Goal: Task Accomplishment & Management: Use online tool/utility

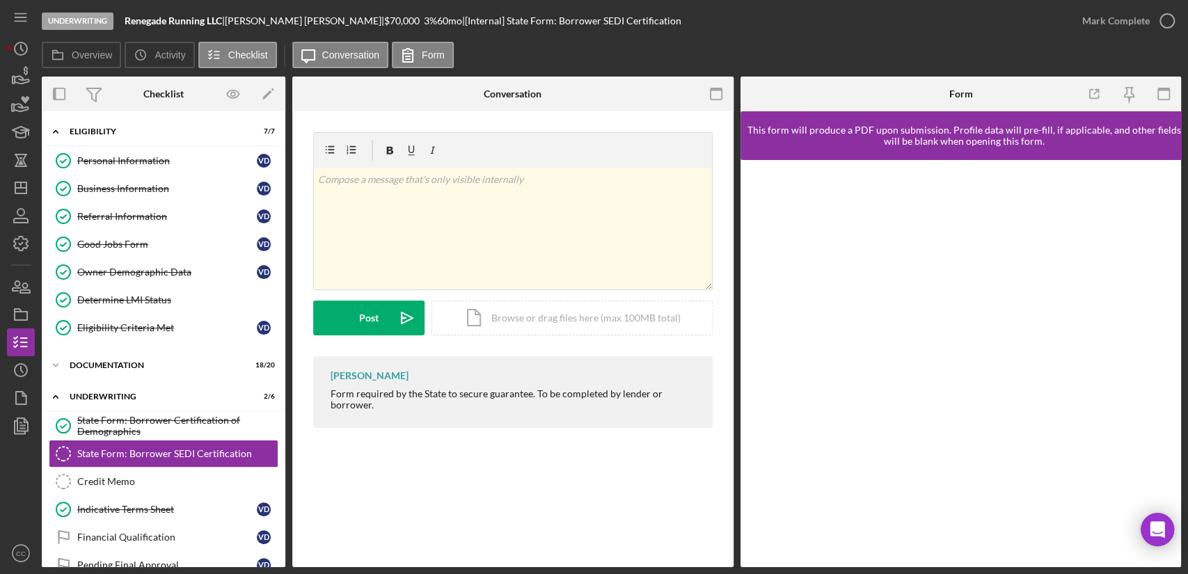
click at [566, 503] on div "State Form: Borrower SEDI Certification State Form: Borrower SEDI Certification…" at bounding box center [512, 339] width 441 height 456
click at [111, 486] on link "Credit Memo Credit Memo" at bounding box center [164, 482] width 230 height 28
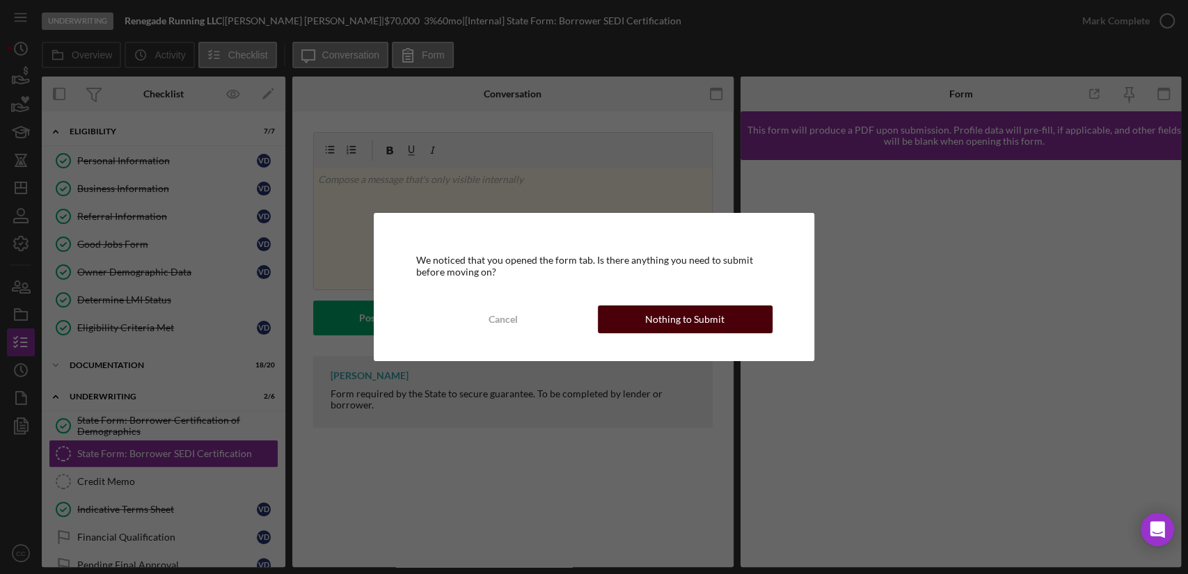
click at [665, 321] on div "Nothing to Submit" at bounding box center [684, 320] width 79 height 28
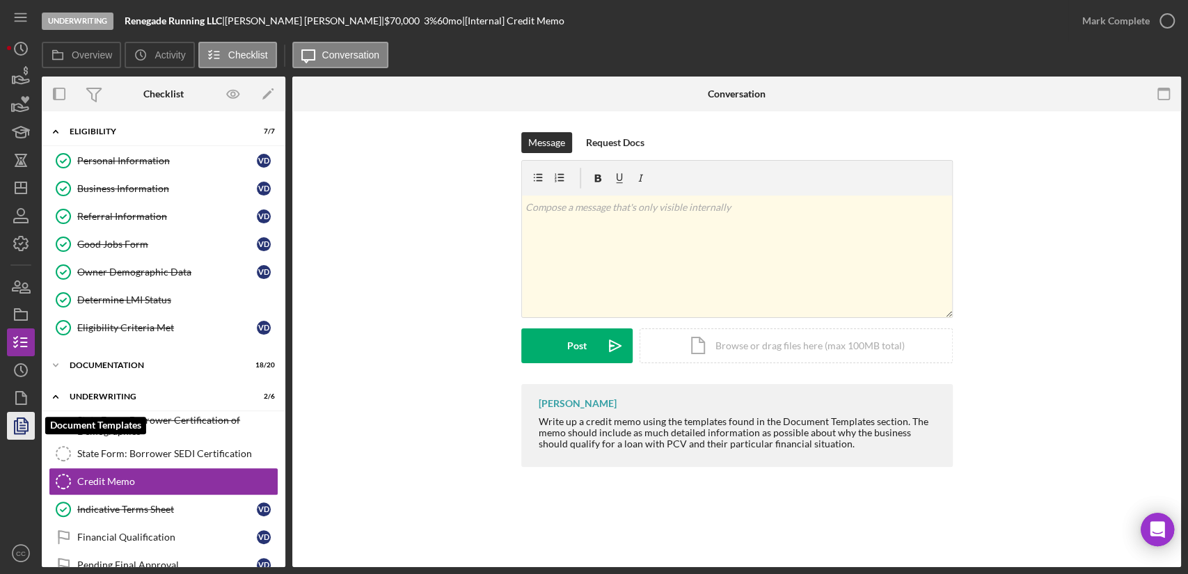
click at [28, 420] on icon "button" at bounding box center [20, 426] width 35 height 35
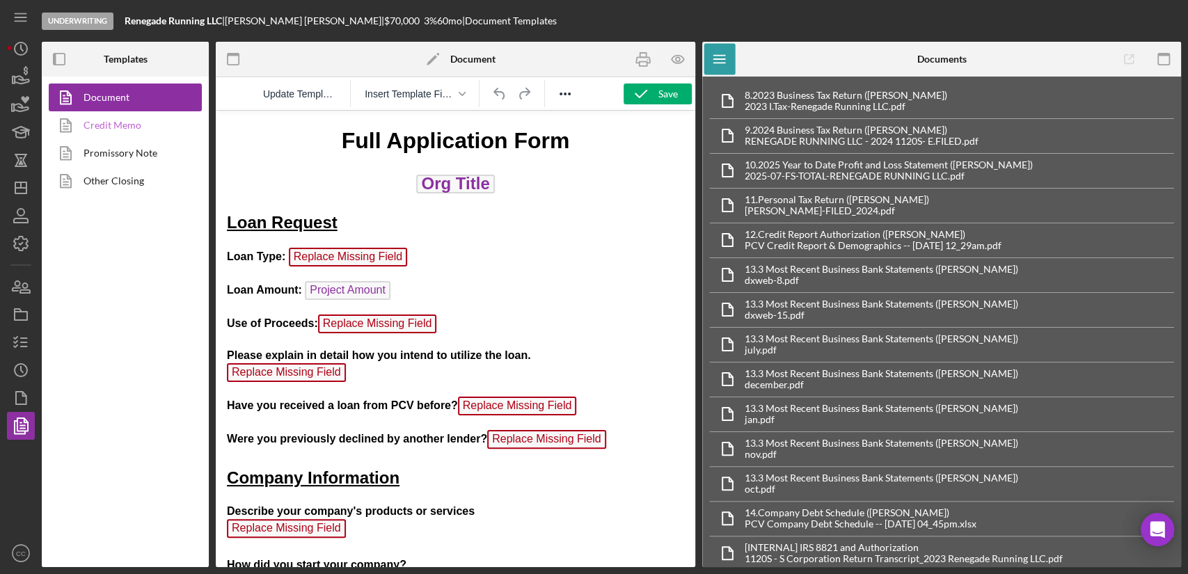
click at [137, 118] on link "Credit Memo" at bounding box center [122, 125] width 146 height 28
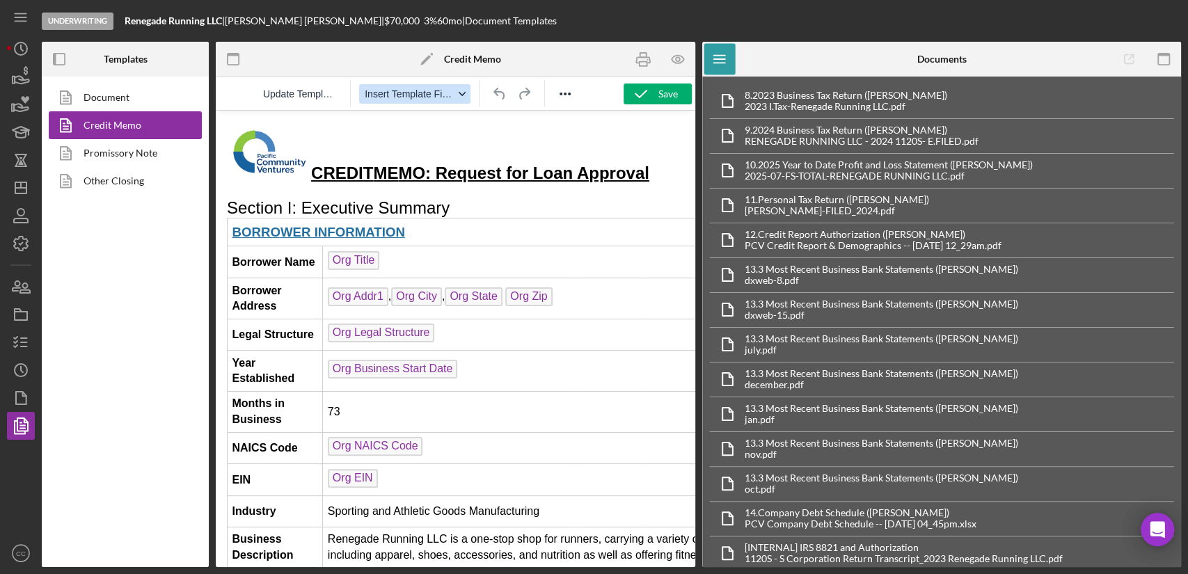
click at [409, 95] on span "Insert Template Field" at bounding box center [409, 93] width 89 height 11
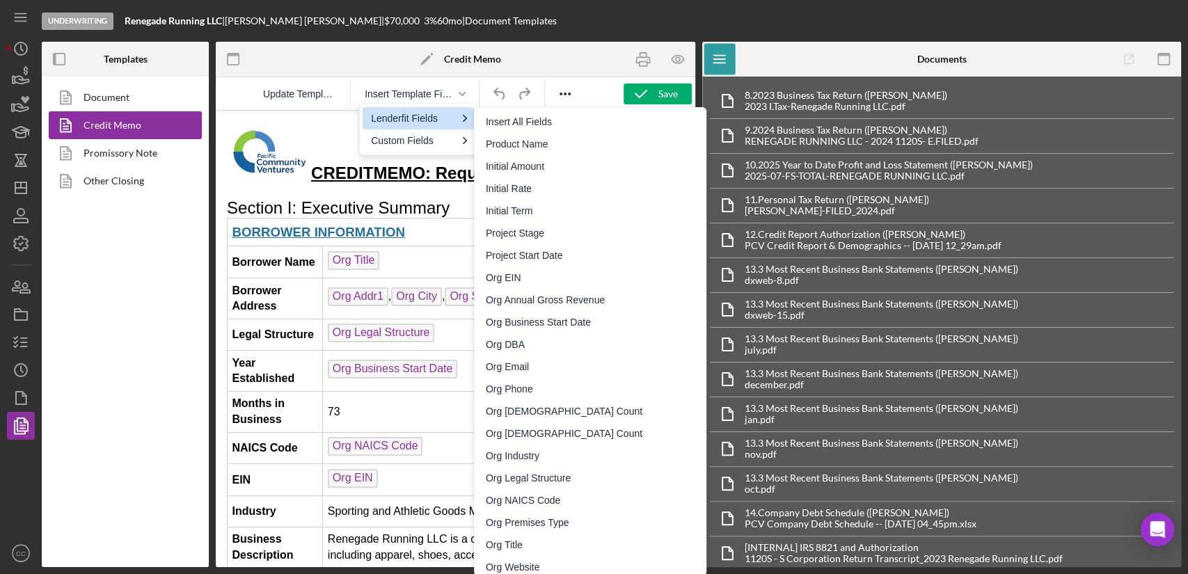
click at [410, 120] on div "Lenderfit Fields" at bounding box center [413, 118] width 85 height 17
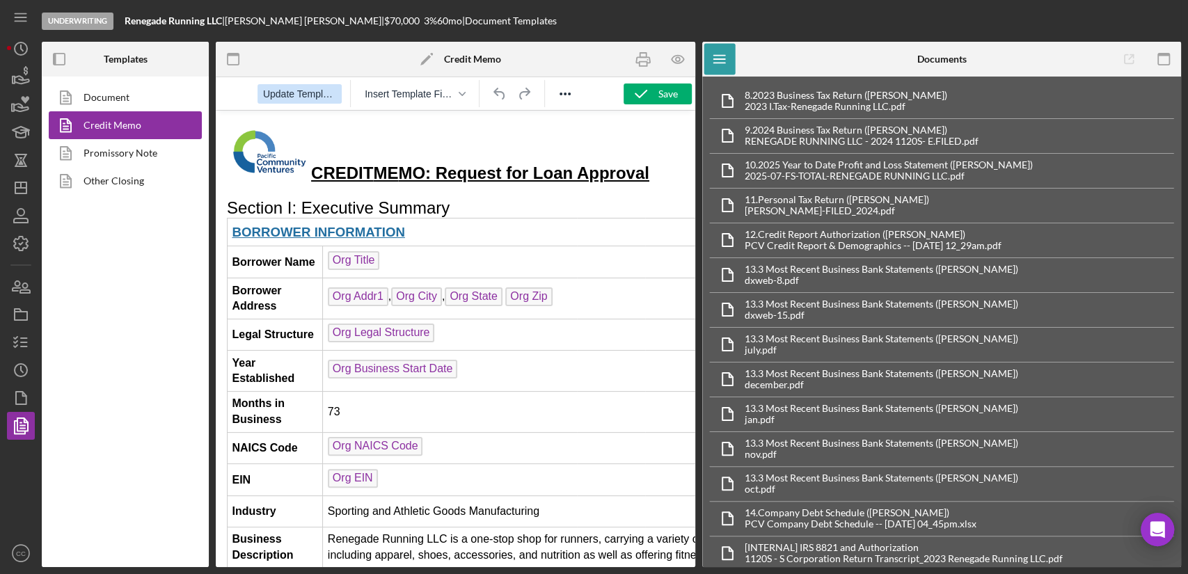
click at [307, 95] on span "Update Template" at bounding box center [299, 93] width 73 height 11
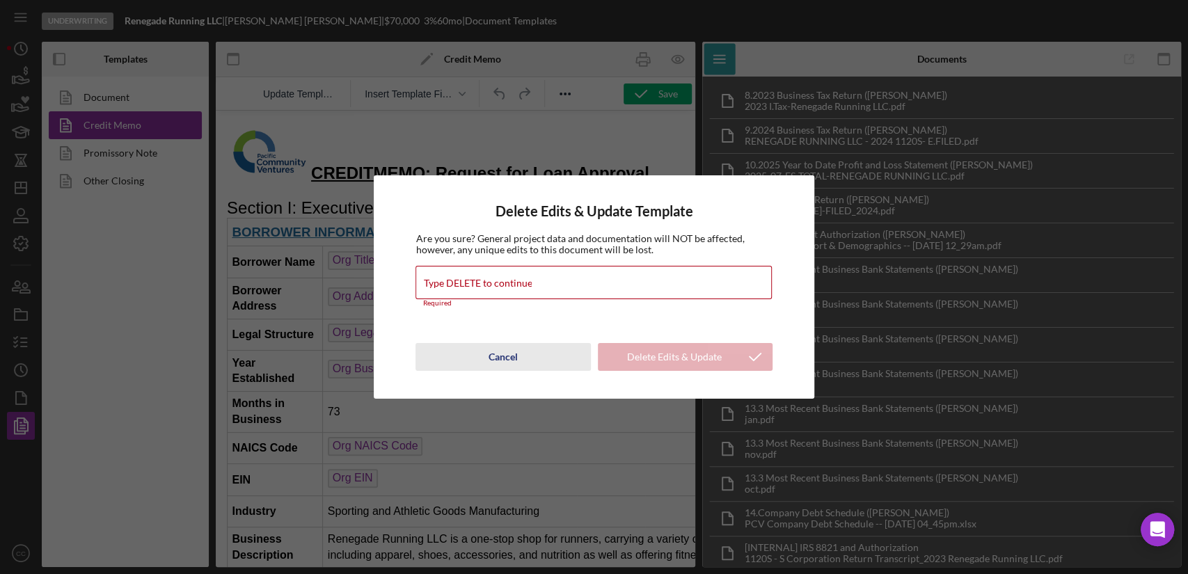
click at [493, 351] on div "Cancel" at bounding box center [503, 357] width 29 height 28
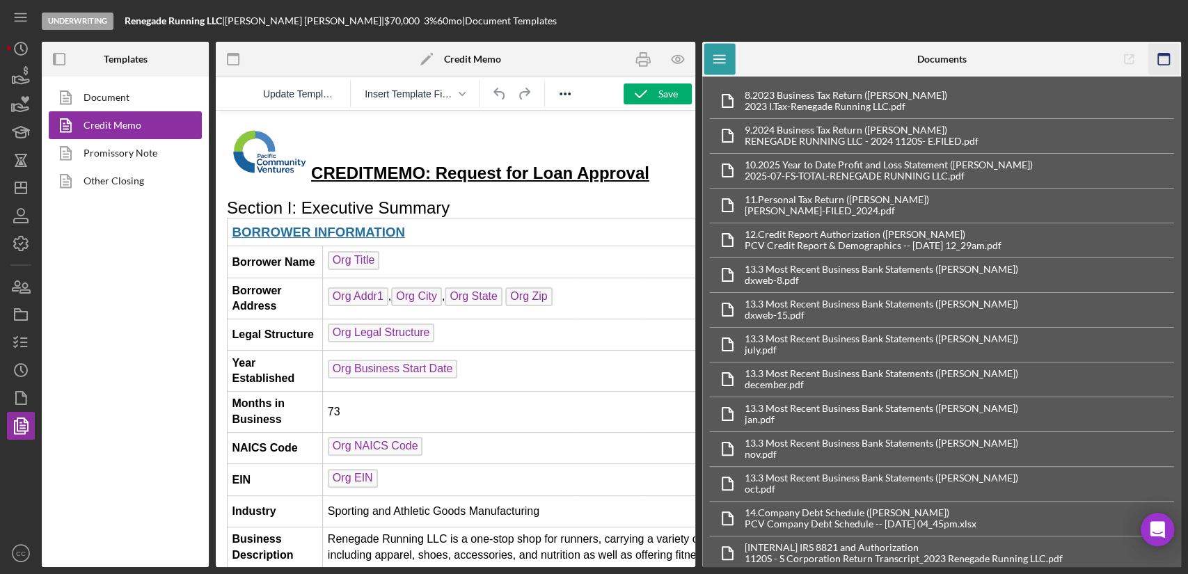
click at [1161, 63] on icon "button" at bounding box center [1163, 59] width 31 height 31
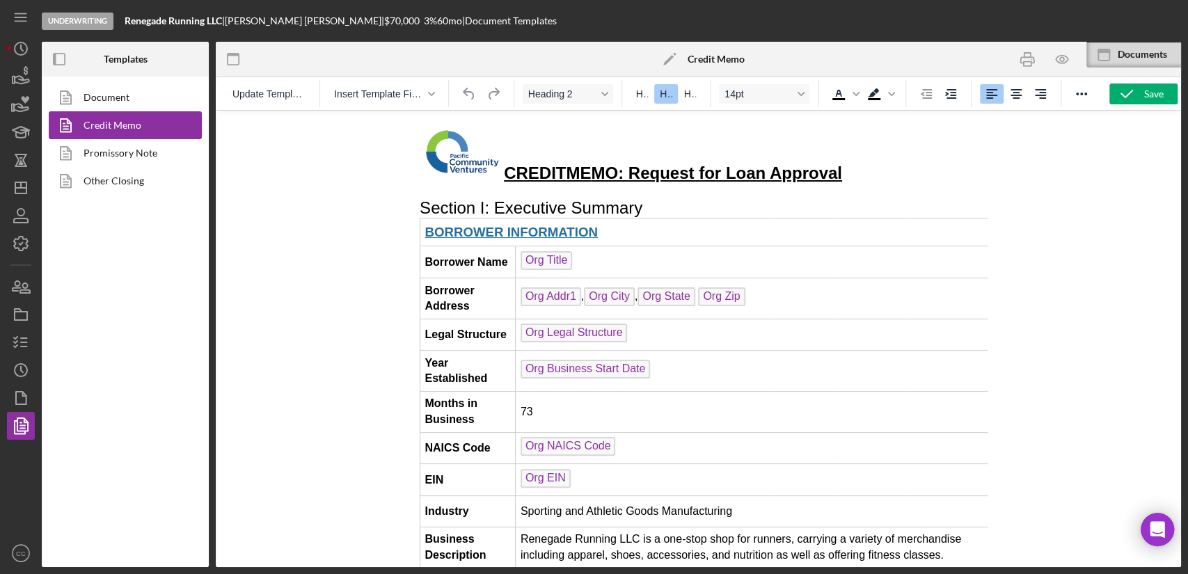
click at [312, 378] on div at bounding box center [698, 338] width 965 height 457
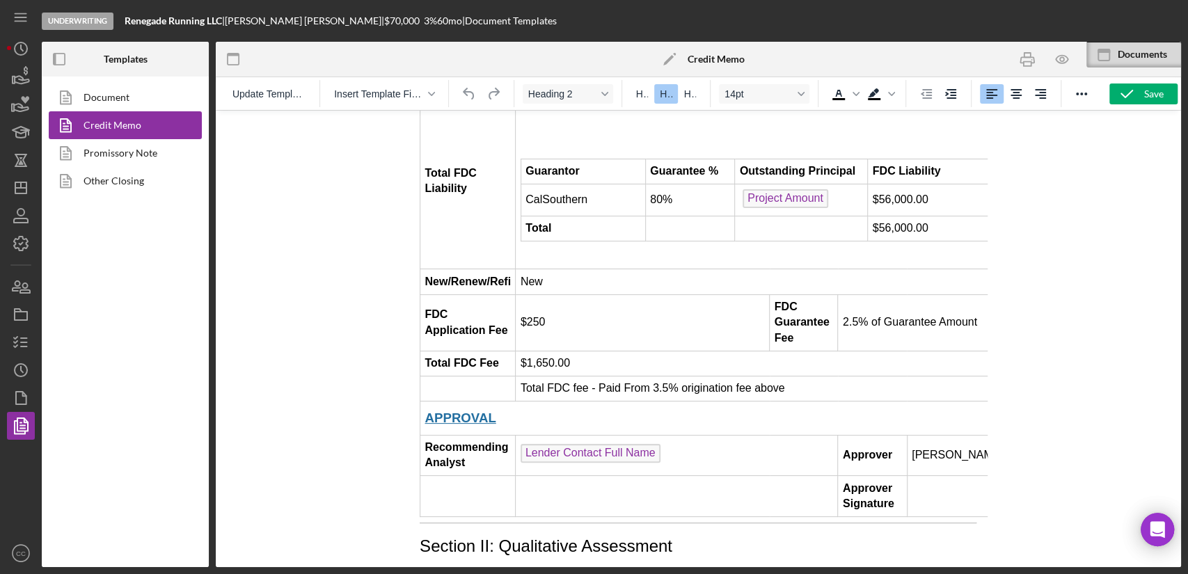
scroll to position [1933, 0]
click at [580, 294] on td "$250" at bounding box center [643, 322] width 254 height 56
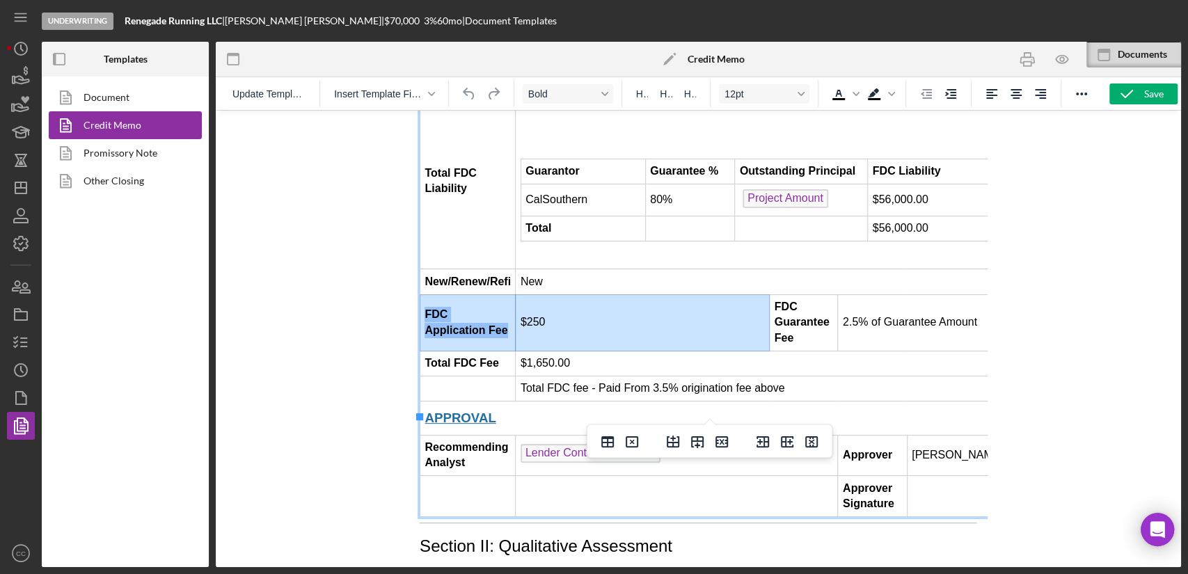
drag, startPoint x: 590, startPoint y: 223, endPoint x: 480, endPoint y: 223, distance: 109.3
click at [480, 294] on tr "FDC Application Fee $250 FDC Guarantee Fee 2.5% of Guarantee Amount" at bounding box center [720, 322] width 601 height 56
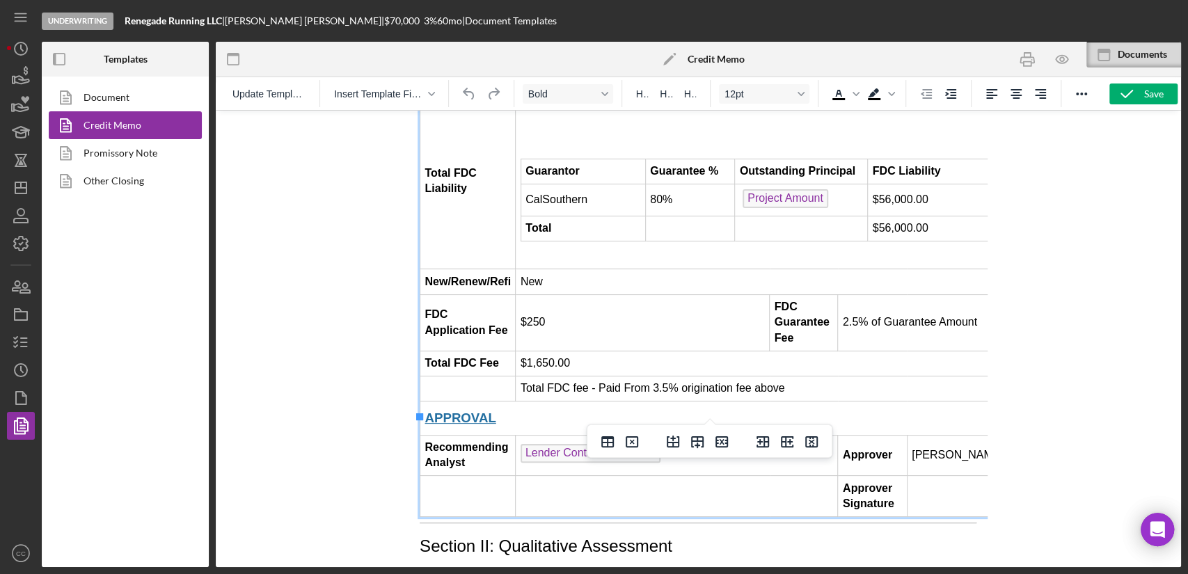
click at [524, 294] on td "$250" at bounding box center [643, 322] width 254 height 56
click at [542, 294] on td "$250" at bounding box center [643, 322] width 254 height 56
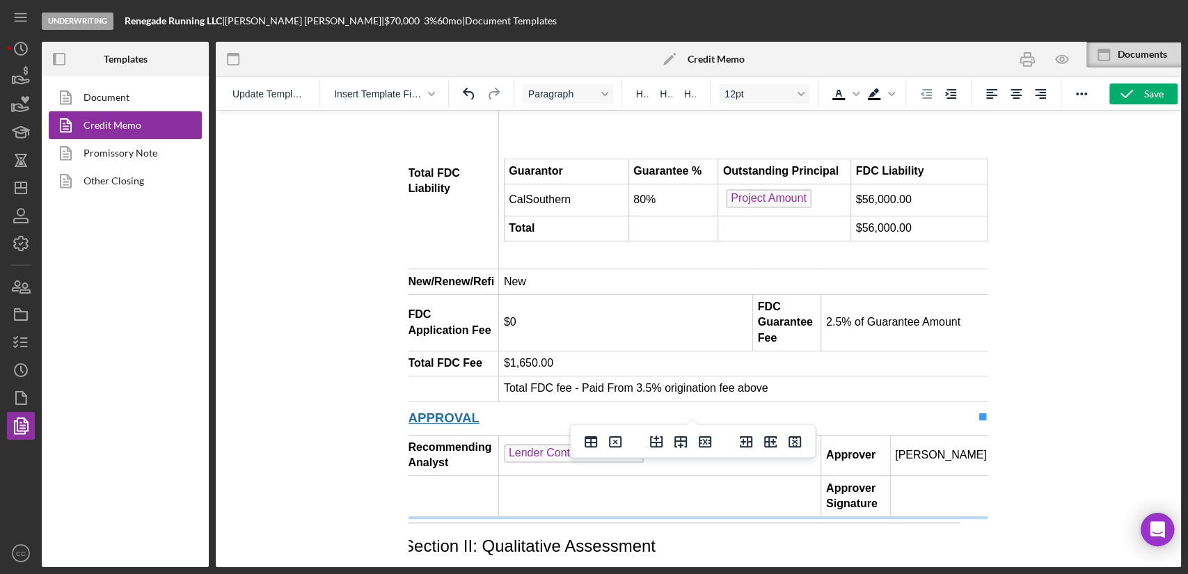
scroll to position [1933, 27]
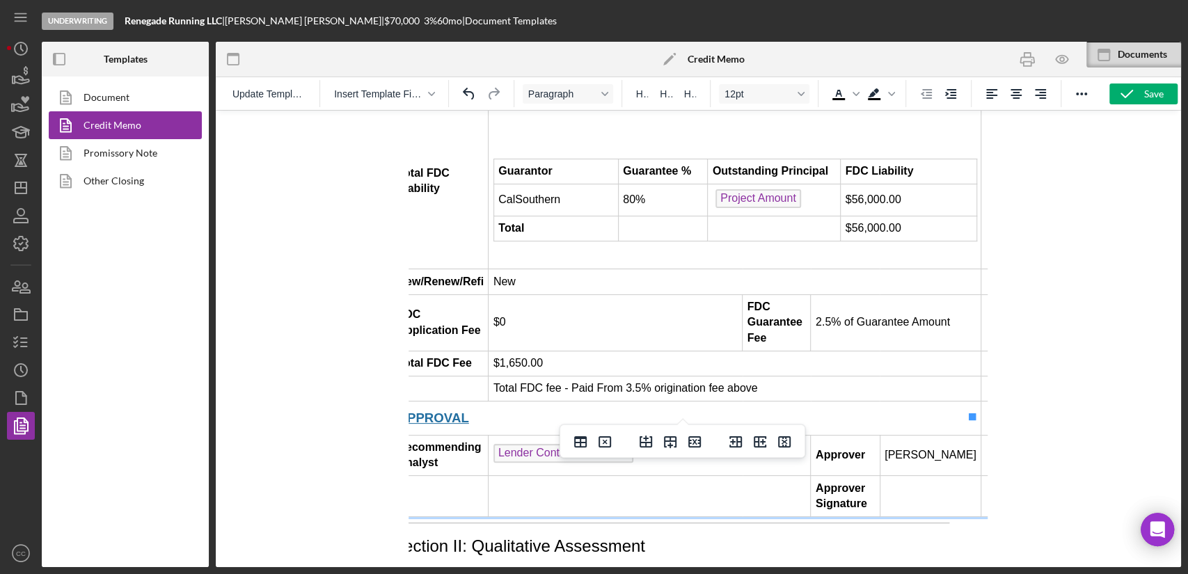
click at [949, 294] on td "2.5% of Guarantee Amount" at bounding box center [896, 322] width 170 height 56
drag, startPoint x: 954, startPoint y: 221, endPoint x: 817, endPoint y: 222, distance: 137.1
click at [817, 294] on td "2.5% of Guarantee Amount" at bounding box center [896, 322] width 170 height 56
click at [823, 294] on td "2.5% of Guarantee Amount" at bounding box center [896, 322] width 170 height 56
drag, startPoint x: 954, startPoint y: 221, endPoint x: 823, endPoint y: 217, distance: 130.9
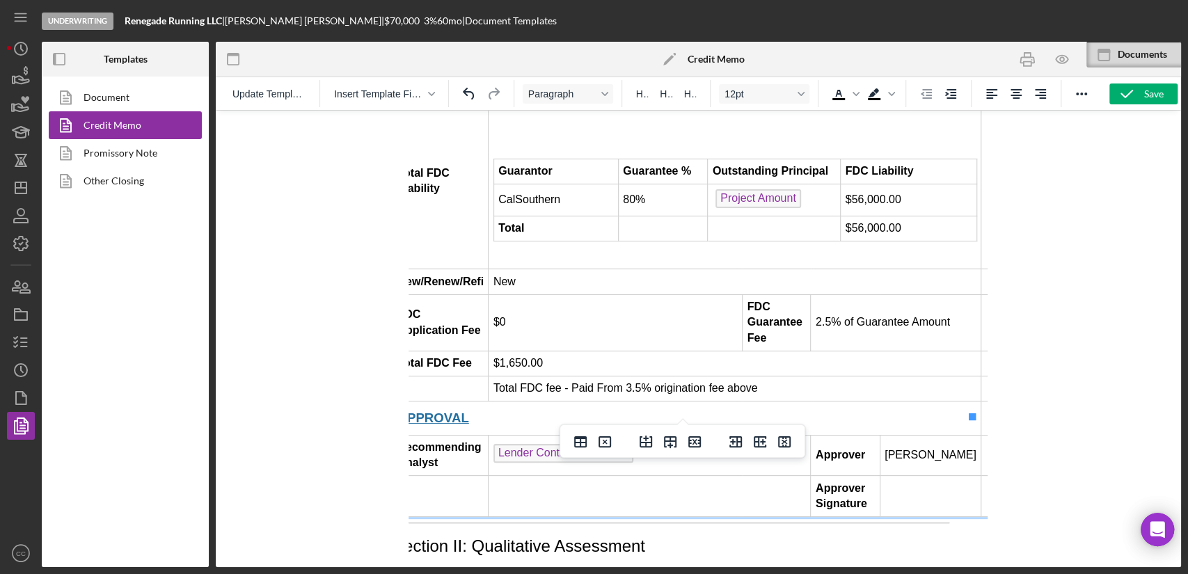
click at [823, 294] on td "2.5% of Guarantee Amount" at bounding box center [896, 322] width 170 height 56
drag, startPoint x: 523, startPoint y: 261, endPoint x: 533, endPoint y: 262, distance: 10.5
click at [522, 351] on td "$1,650.00" at bounding box center [735, 363] width 493 height 25
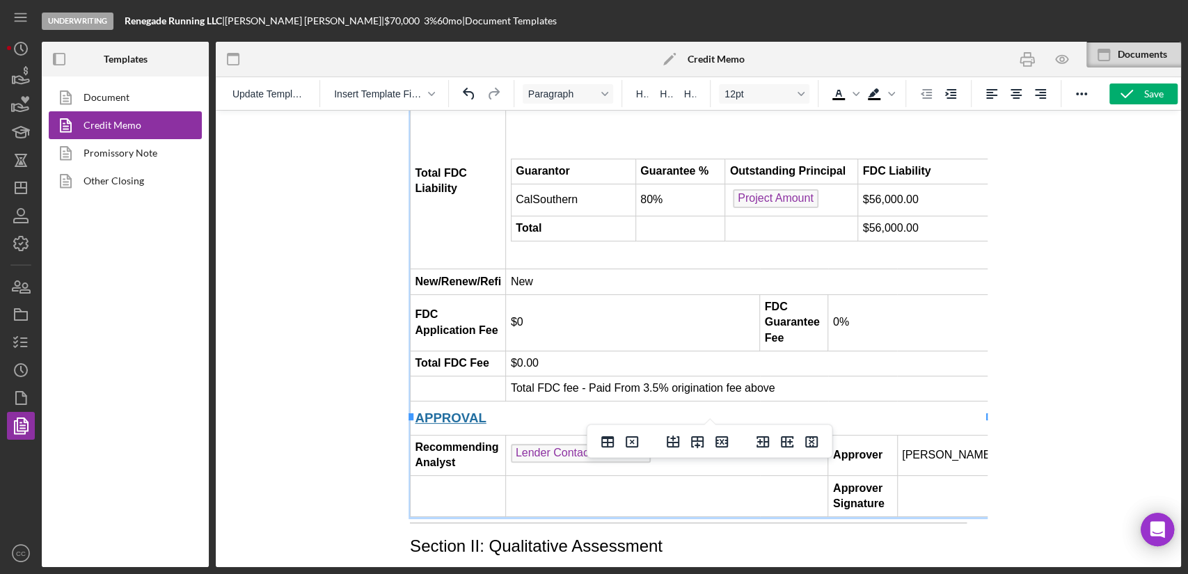
scroll to position [1933, 0]
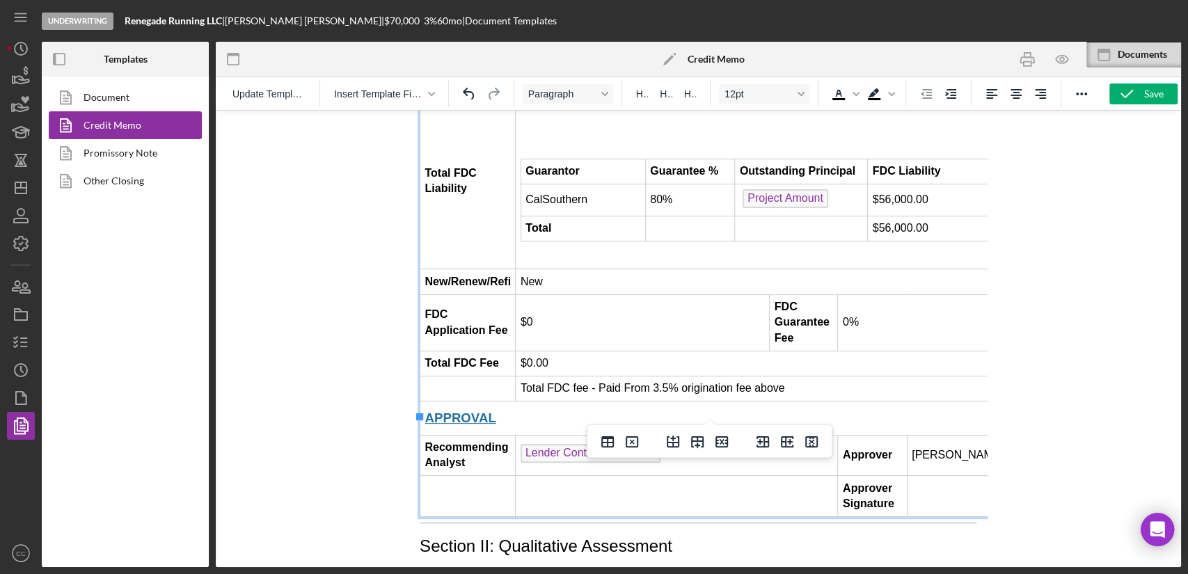
click at [809, 376] on td "Total FDC fee - Paid From 3.5% origination fee above" at bounding box center [762, 388] width 493 height 25
drag, startPoint x: 673, startPoint y: 288, endPoint x: 780, endPoint y: 285, distance: 107.2
click at [780, 376] on td "Total FDC fee - Paid From 3.5% origination fee above" at bounding box center [762, 388] width 493 height 25
click at [787, 376] on td "Total FDC fee - Paid From 3.5% origination fee above" at bounding box center [762, 388] width 493 height 25
click at [805, 376] on td "Total FDC fee - Paid From 3.5% origination fee above" at bounding box center [762, 388] width 493 height 25
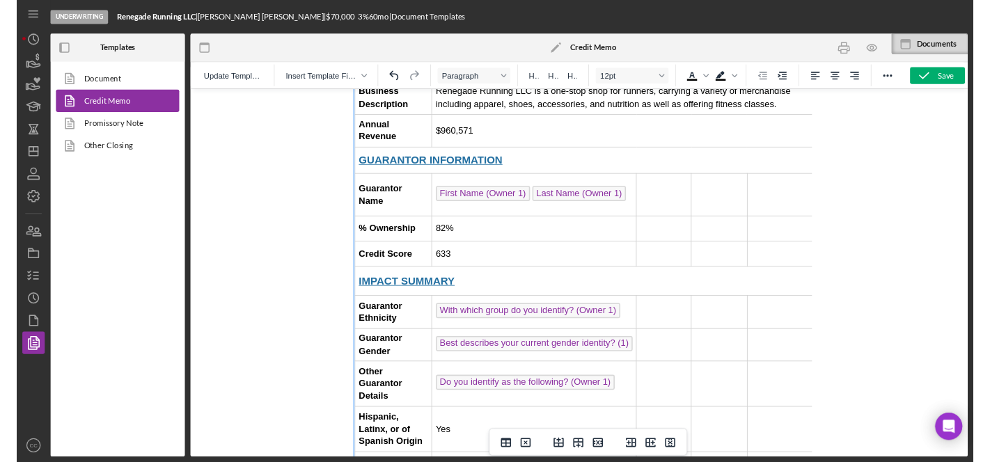
scroll to position [0, 0]
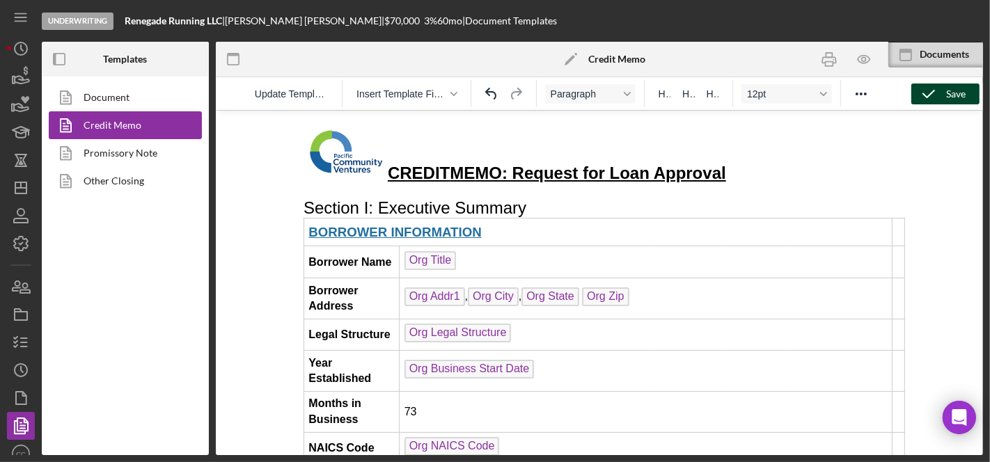
click at [949, 88] on div "Save" at bounding box center [955, 94] width 19 height 21
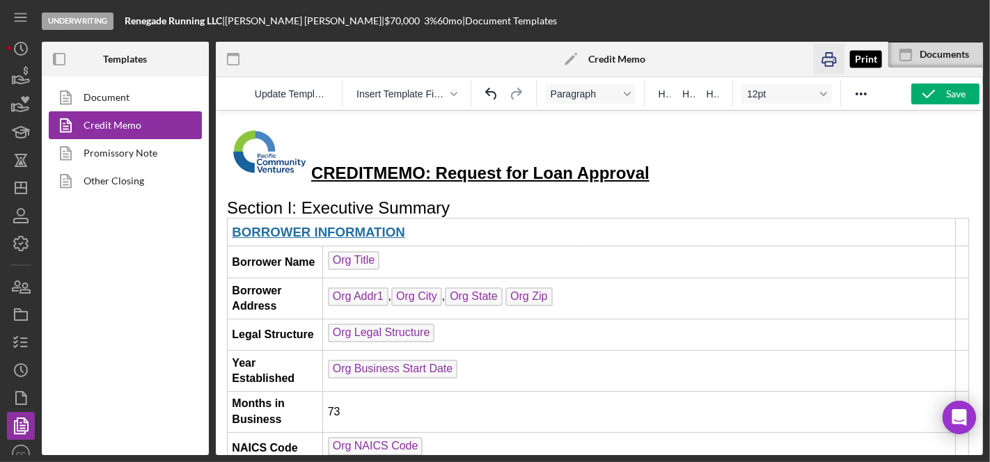
drag, startPoint x: 831, startPoint y: 54, endPoint x: 615, endPoint y: 295, distance: 323.8
click at [831, 54] on rect "button" at bounding box center [829, 55] width 6 height 4
click at [869, 64] on icon "button" at bounding box center [863, 59] width 31 height 31
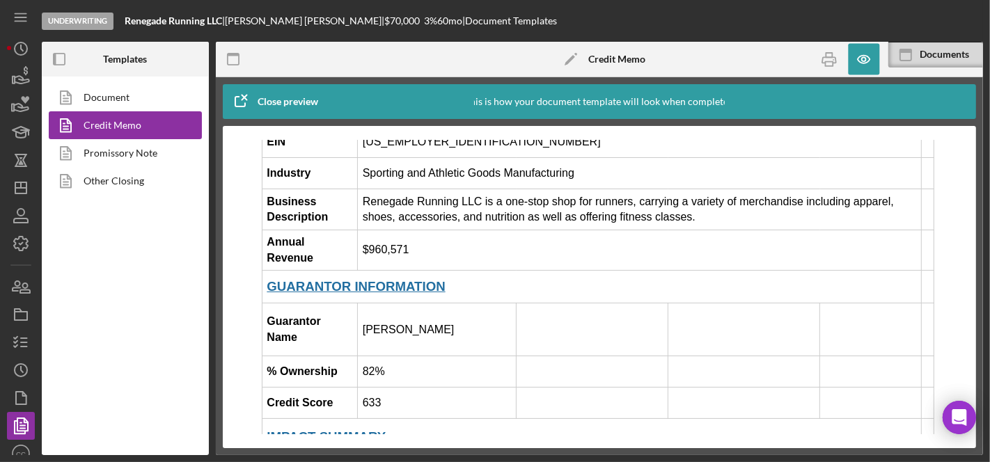
scroll to position [386, 0]
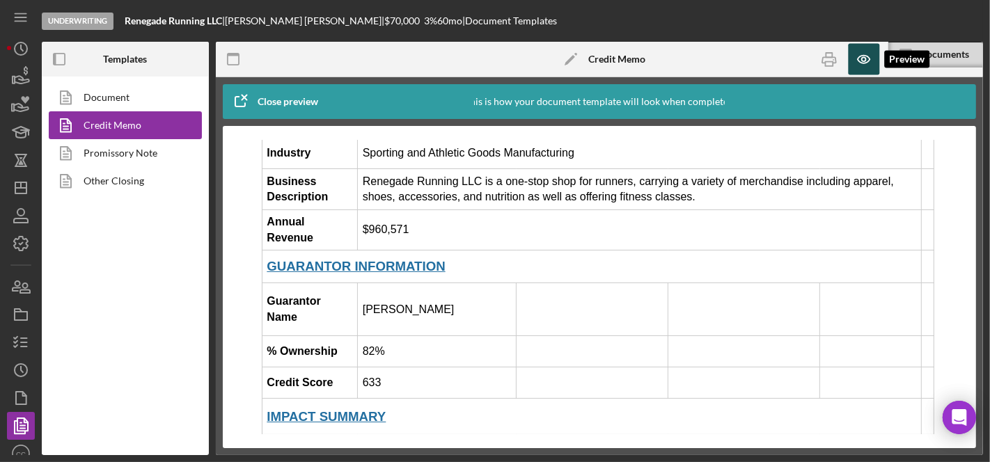
click at [862, 56] on icon "button" at bounding box center [863, 60] width 12 height 8
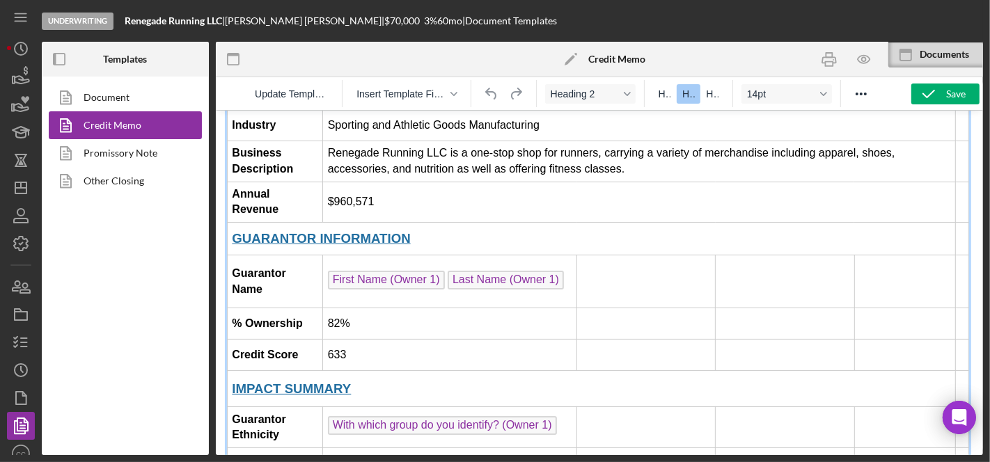
click at [564, 255] on td "First Name (Owner 1) Last Name (Owner 1) ﻿" at bounding box center [449, 281] width 254 height 53
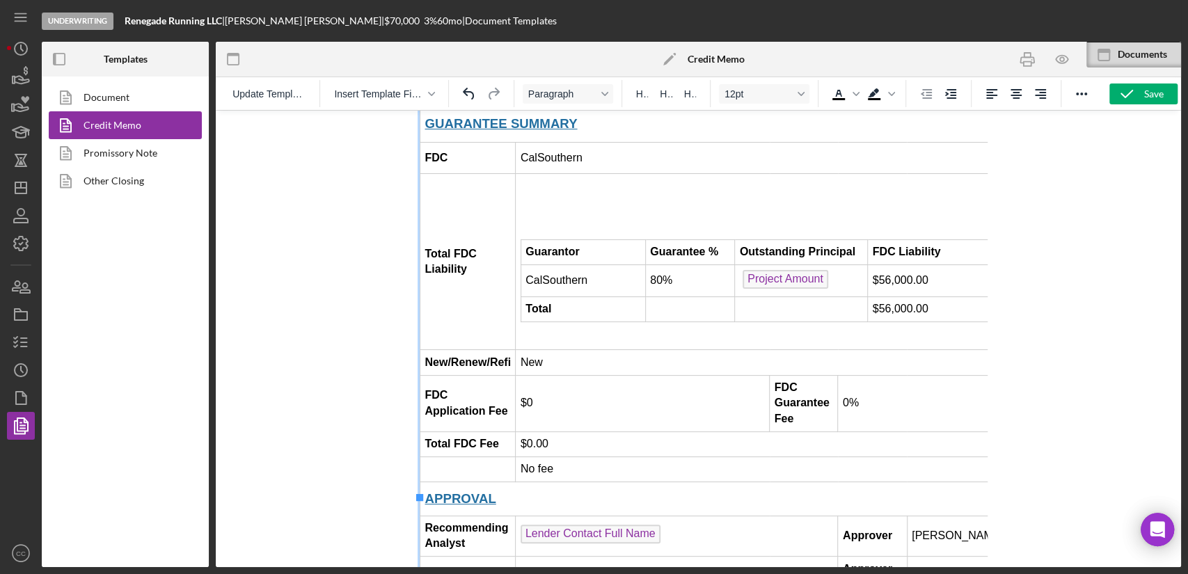
scroll to position [1860, 0]
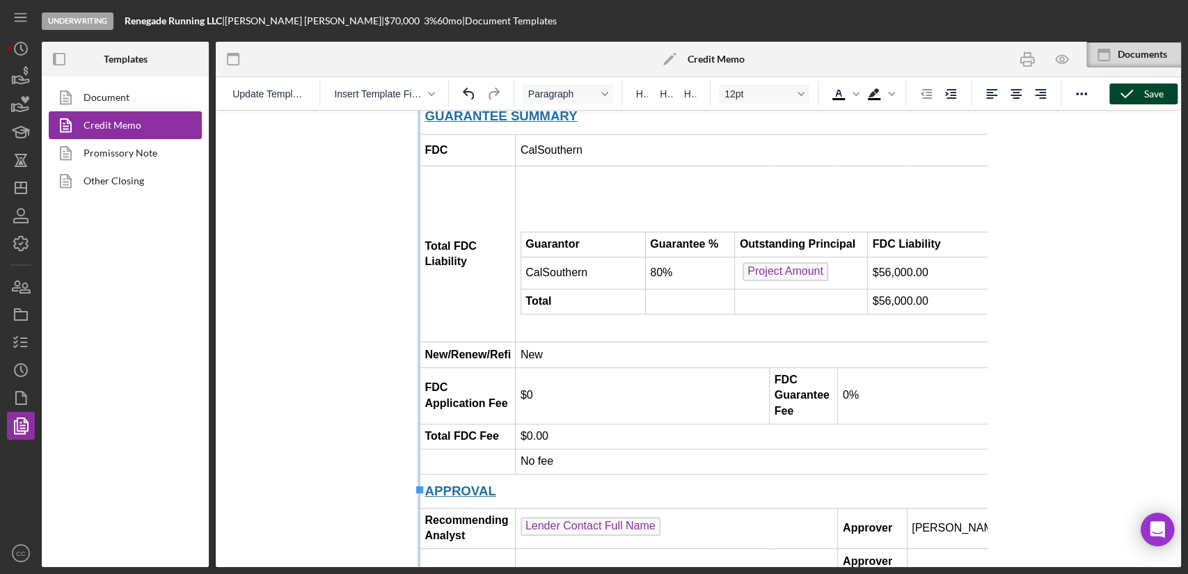
click at [1145, 95] on div "Save" at bounding box center [1153, 94] width 19 height 21
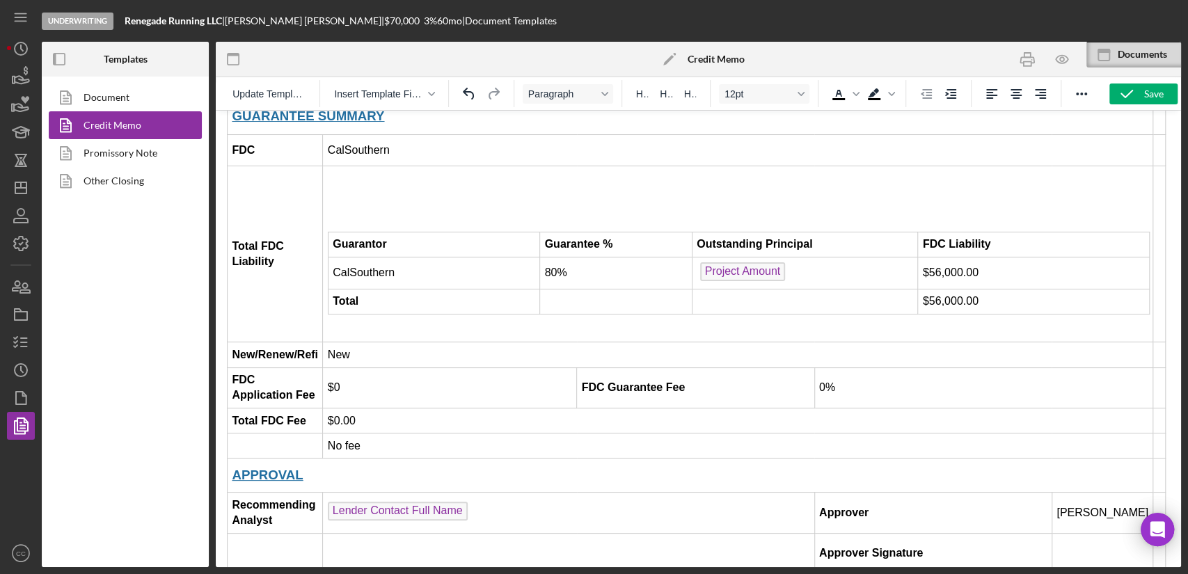
scroll to position [1938, 0]
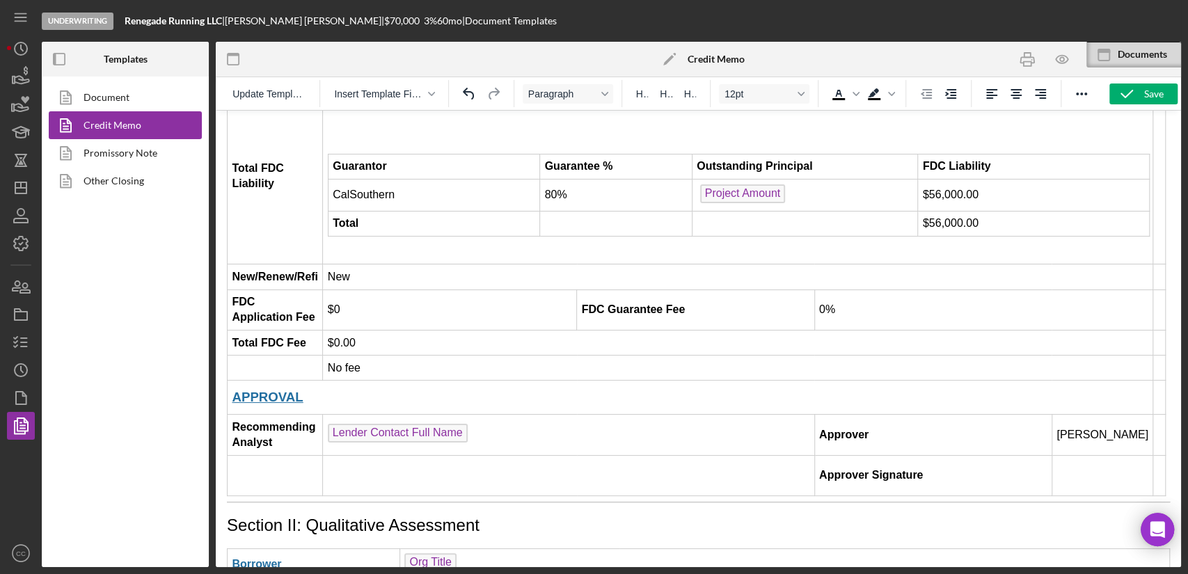
drag, startPoint x: 1135, startPoint y: 93, endPoint x: 942, endPoint y: 104, distance: 193.2
click at [1136, 92] on icon "button" at bounding box center [1126, 94] width 35 height 35
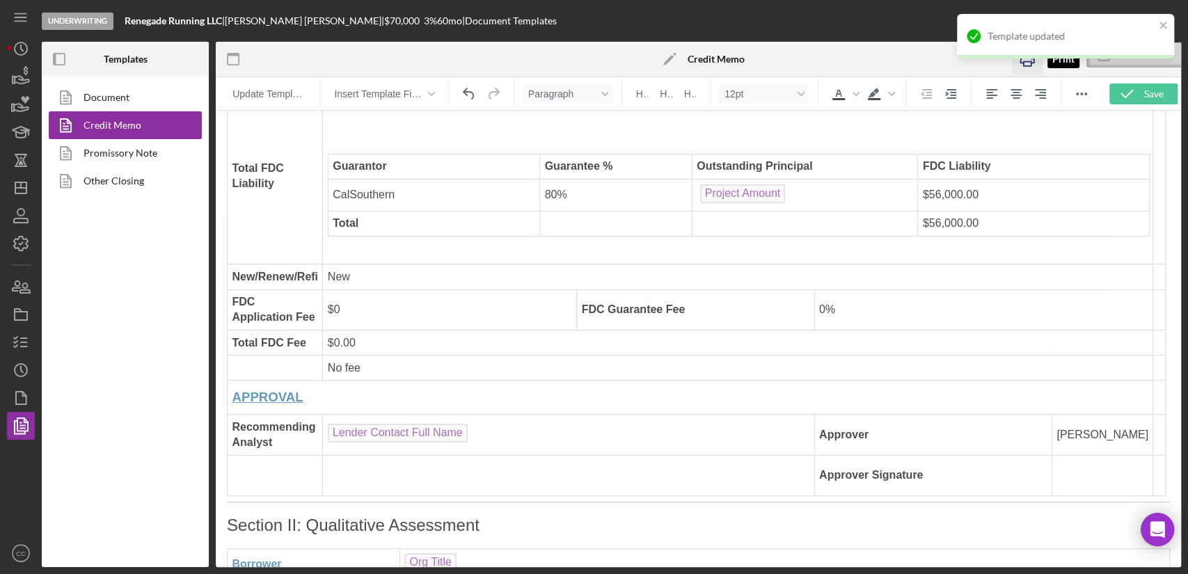
click at [1027, 62] on div "Underwriting Renegade Running LLC | Victor Diaz | $70,000 $42,000 3 % 60 mo | D…" at bounding box center [594, 287] width 1188 height 574
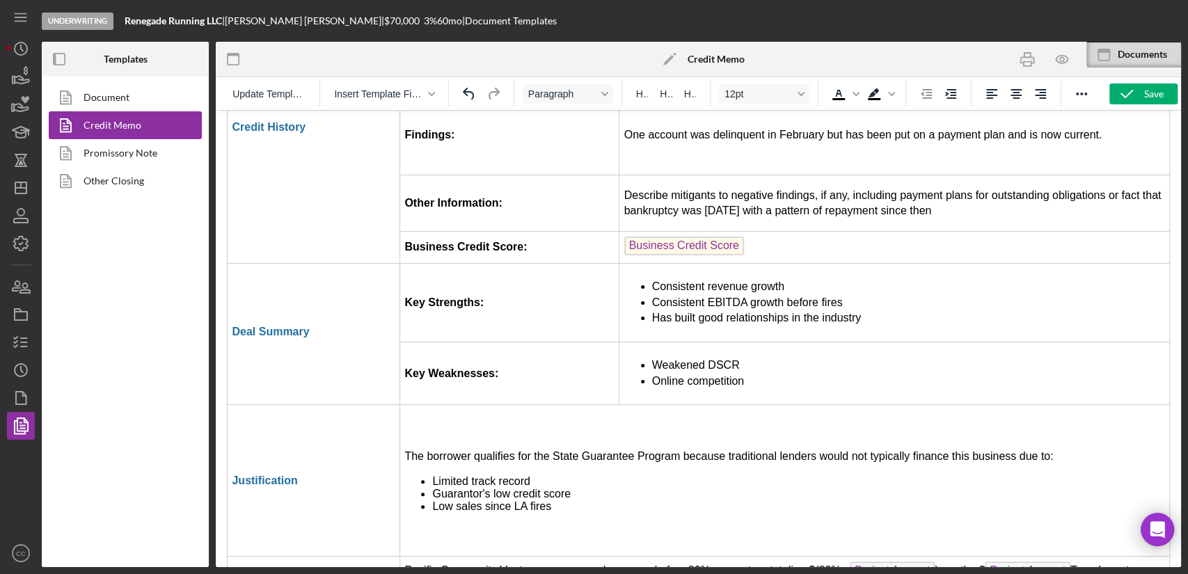
scroll to position [3097, 0]
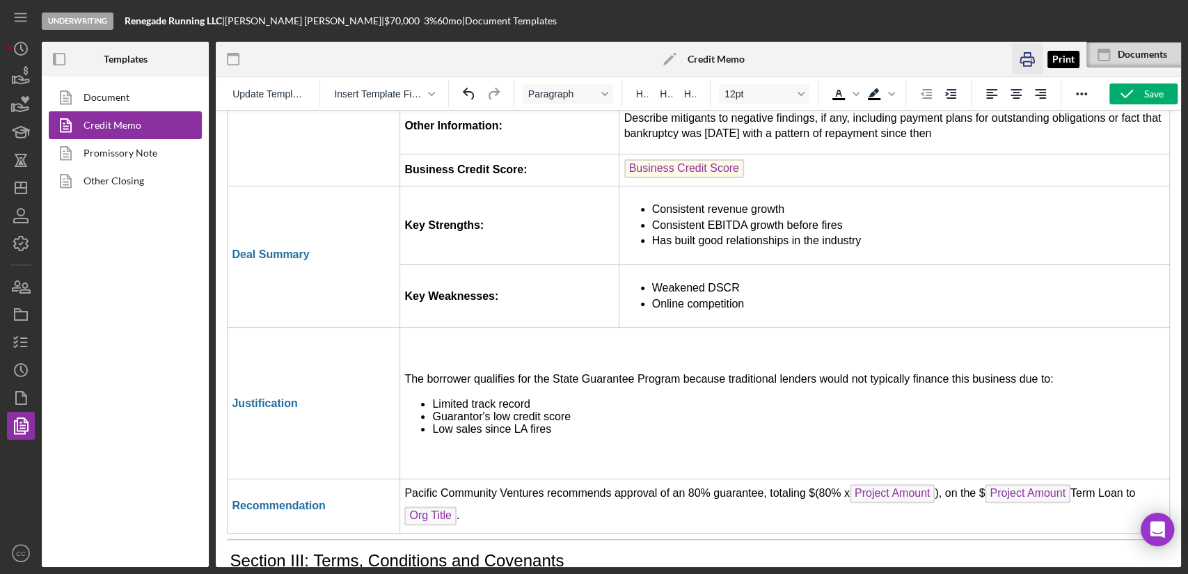
click at [1030, 59] on icon "button" at bounding box center [1026, 59] width 31 height 31
click at [28, 181] on icon "Icon/Dashboard" at bounding box center [20, 188] width 35 height 35
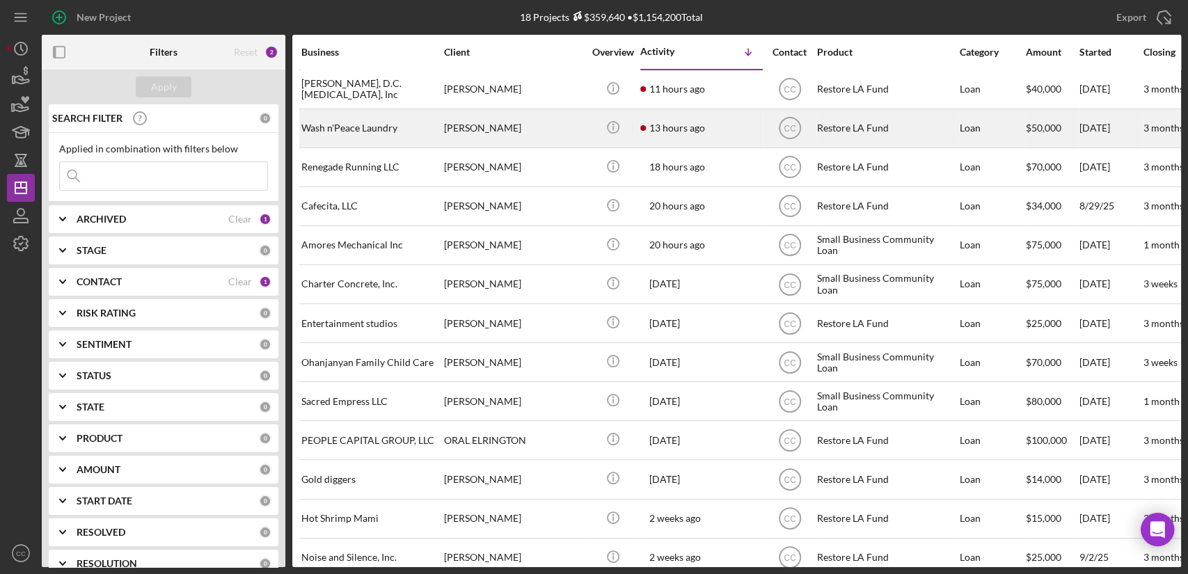
click at [501, 129] on div "[PERSON_NAME]" at bounding box center [513, 128] width 139 height 37
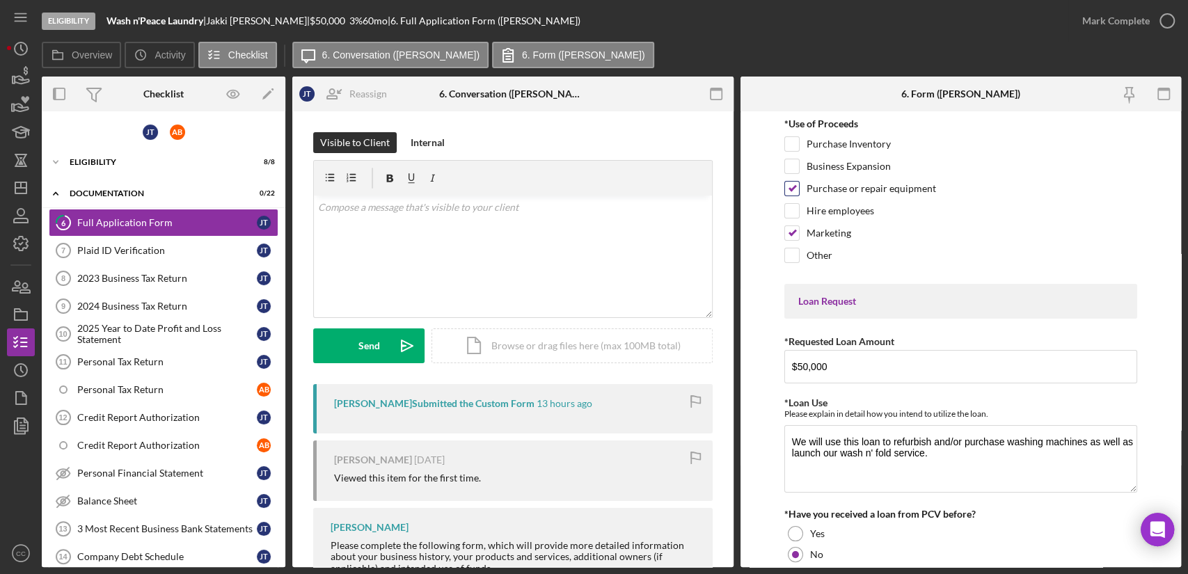
click at [986, 184] on div "Purchase or repair equipment" at bounding box center [960, 192] width 353 height 22
click at [152, 255] on link "Plaid ID Verification 7 Plaid ID Verification J T" at bounding box center [164, 251] width 230 height 28
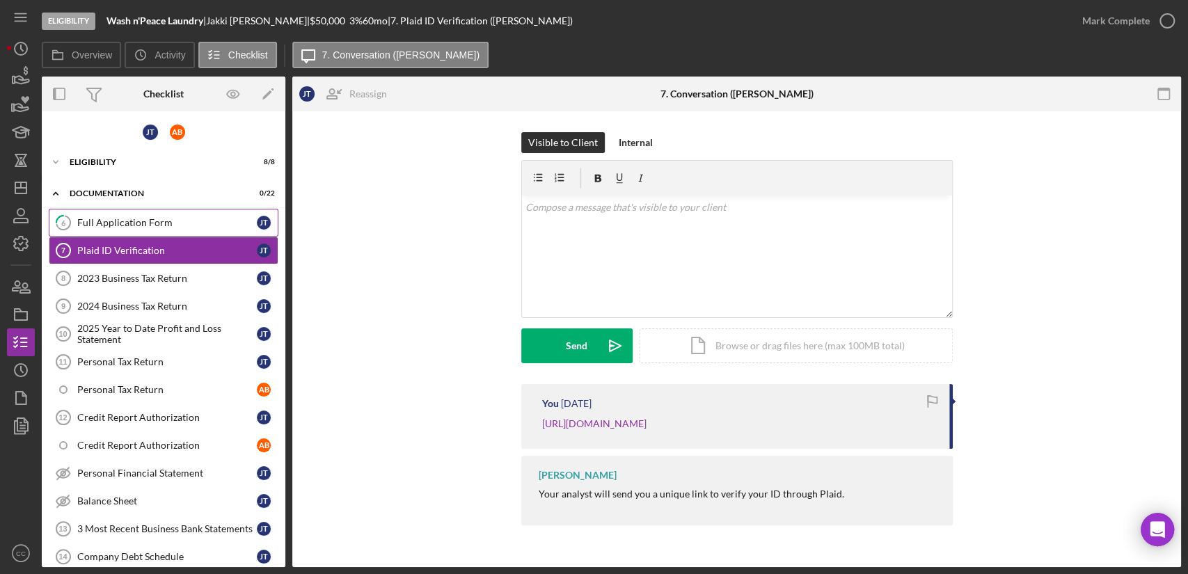
click at [150, 226] on div "Full Application Form" at bounding box center [167, 222] width 180 height 11
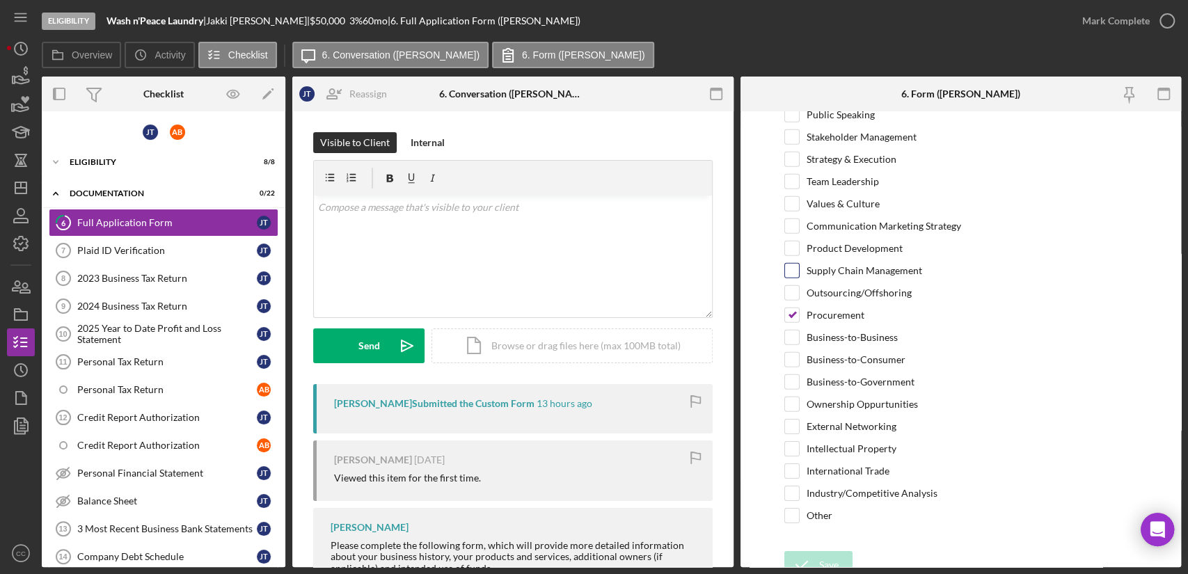
scroll to position [2815, 0]
click at [1138, 21] on div "Mark Complete" at bounding box center [1116, 21] width 68 height 28
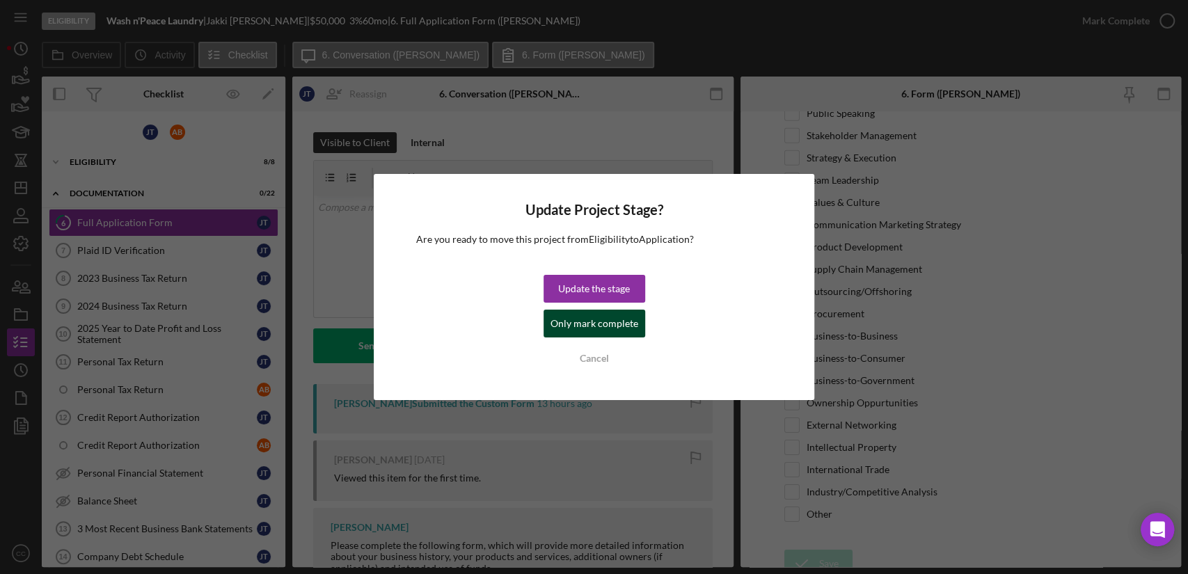
click at [599, 325] on div "Only mark complete" at bounding box center [595, 324] width 88 height 28
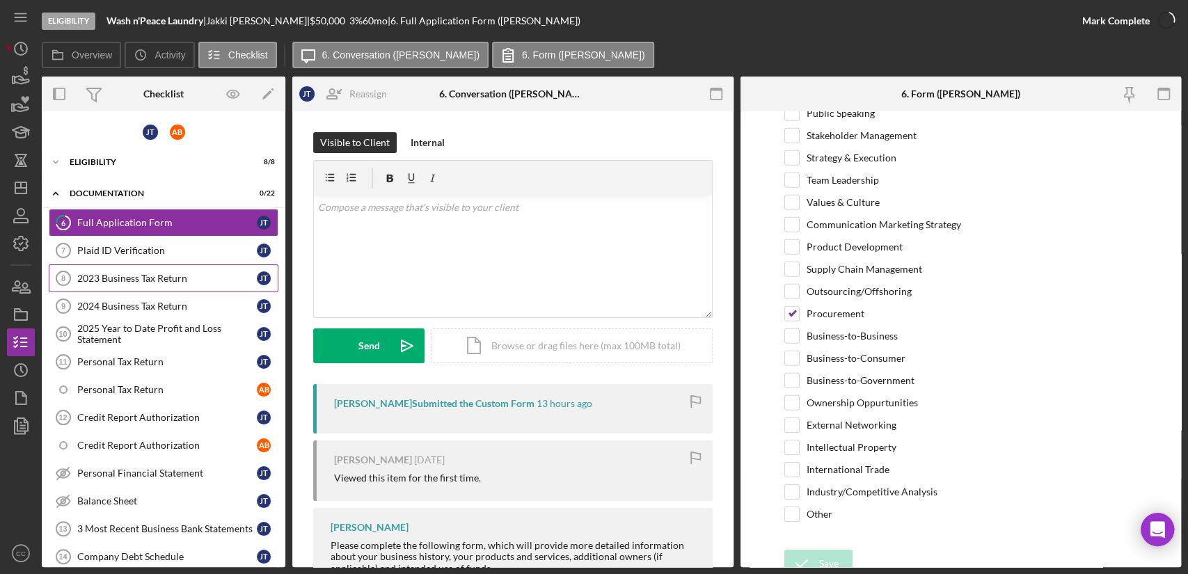
scroll to position [2870, 0]
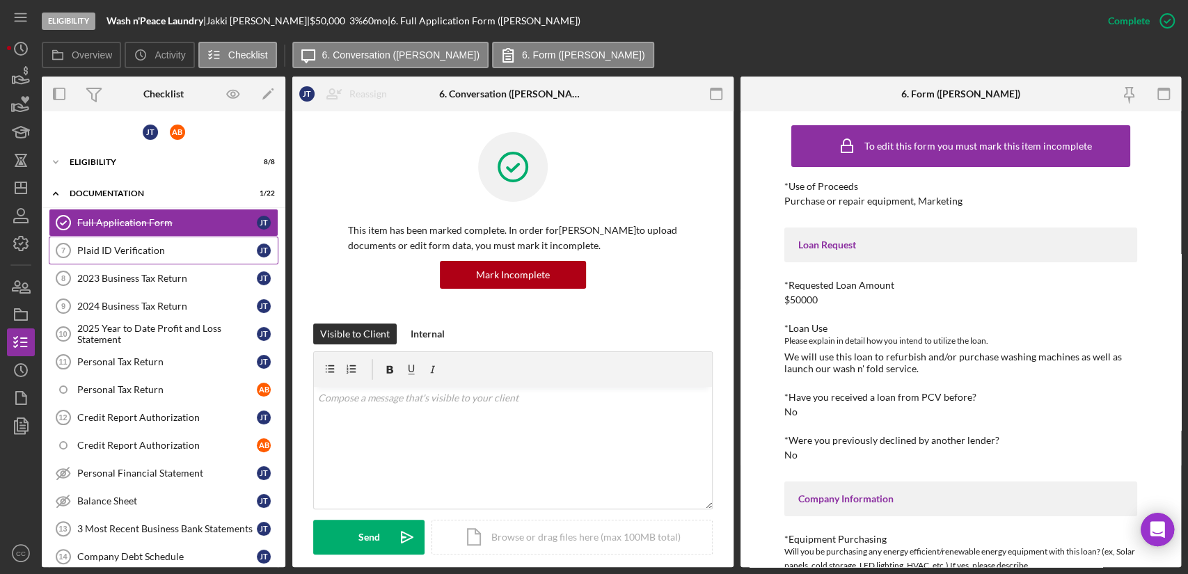
click at [156, 251] on div "Plaid ID Verification" at bounding box center [167, 250] width 180 height 11
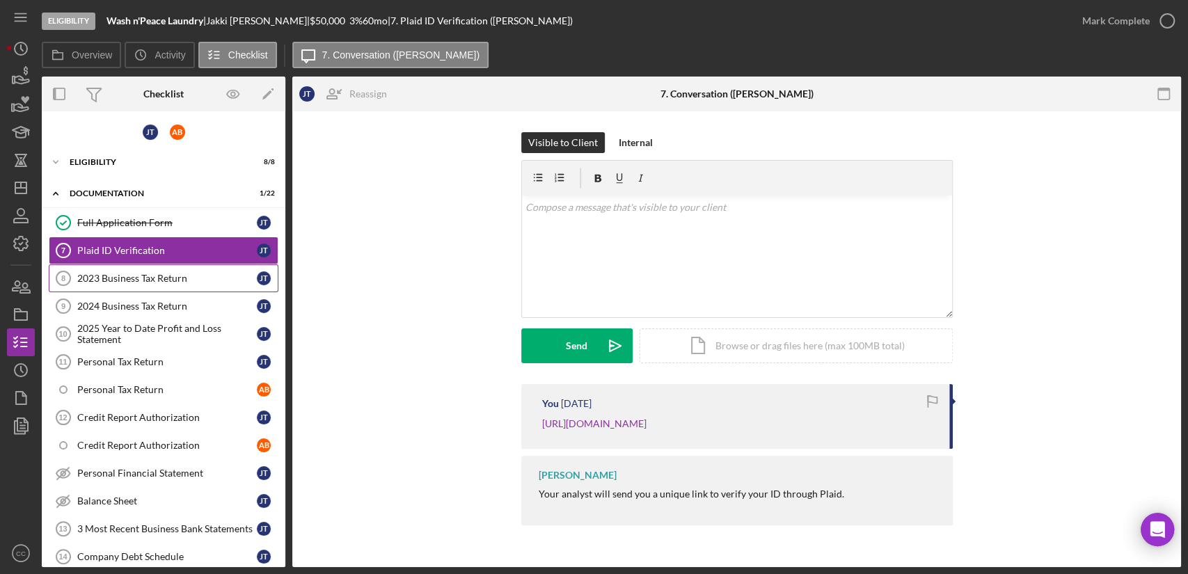
click at [153, 273] on div "2023 Business Tax Return" at bounding box center [167, 278] width 180 height 11
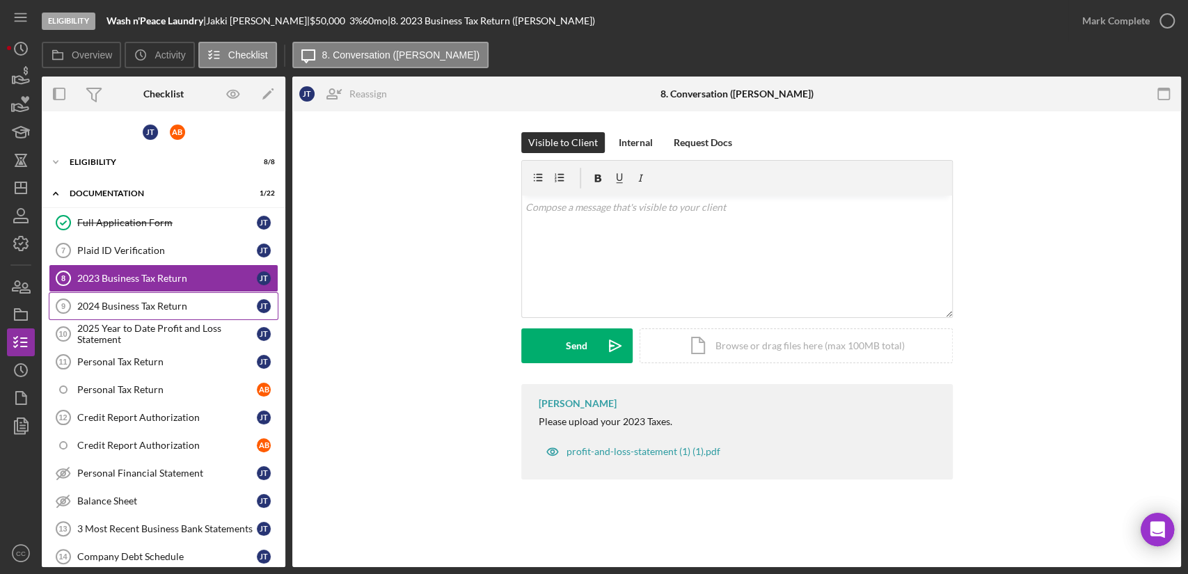
click at [147, 310] on div "2024 Business Tax Return" at bounding box center [167, 306] width 180 height 11
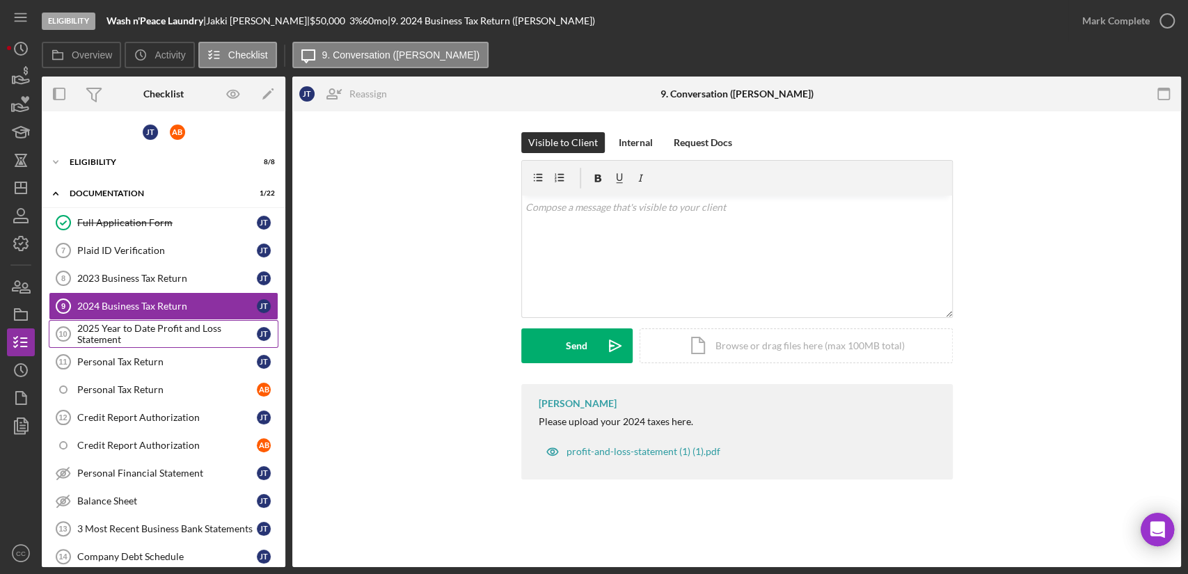
click at [148, 336] on div "2025 Year to Date Profit and Loss Statement" at bounding box center [167, 334] width 180 height 22
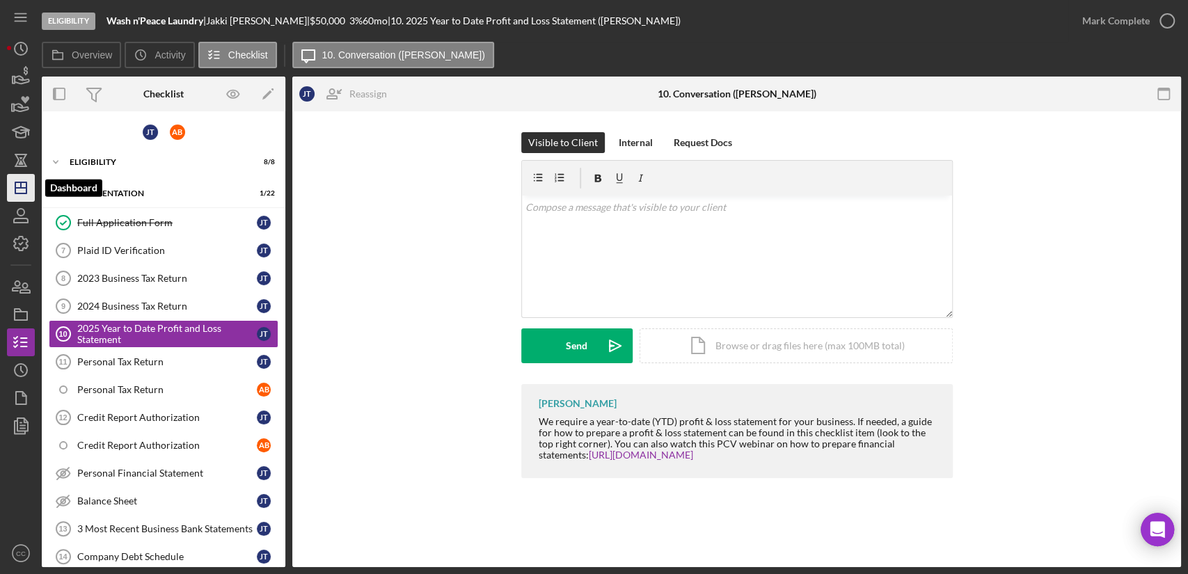
click at [24, 188] on line "button" at bounding box center [20, 188] width 11 height 0
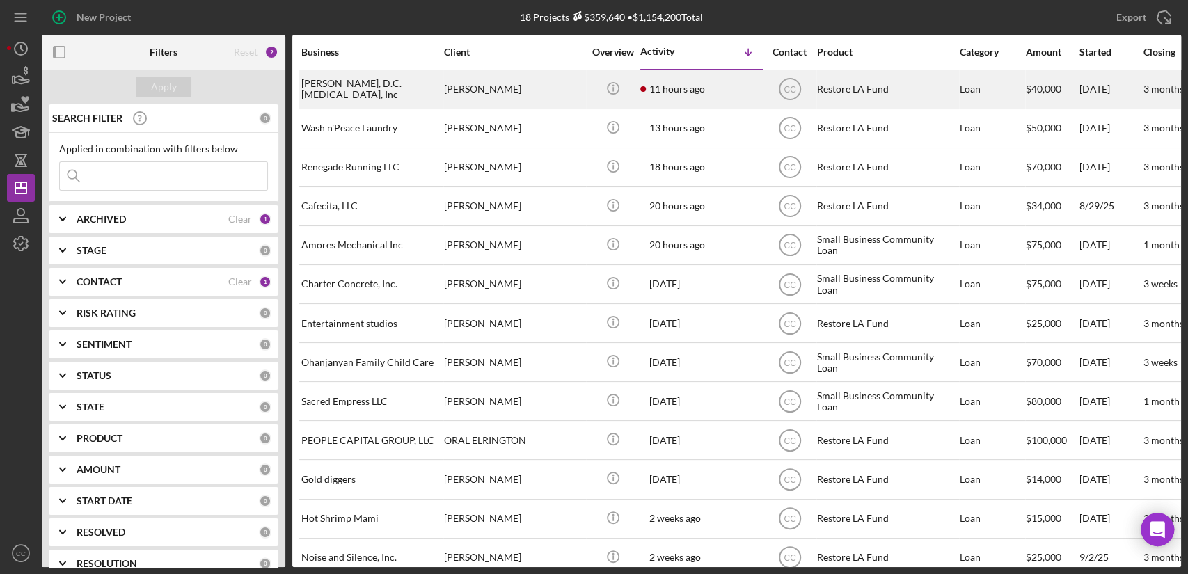
click at [519, 92] on div "[PERSON_NAME]" at bounding box center [513, 89] width 139 height 37
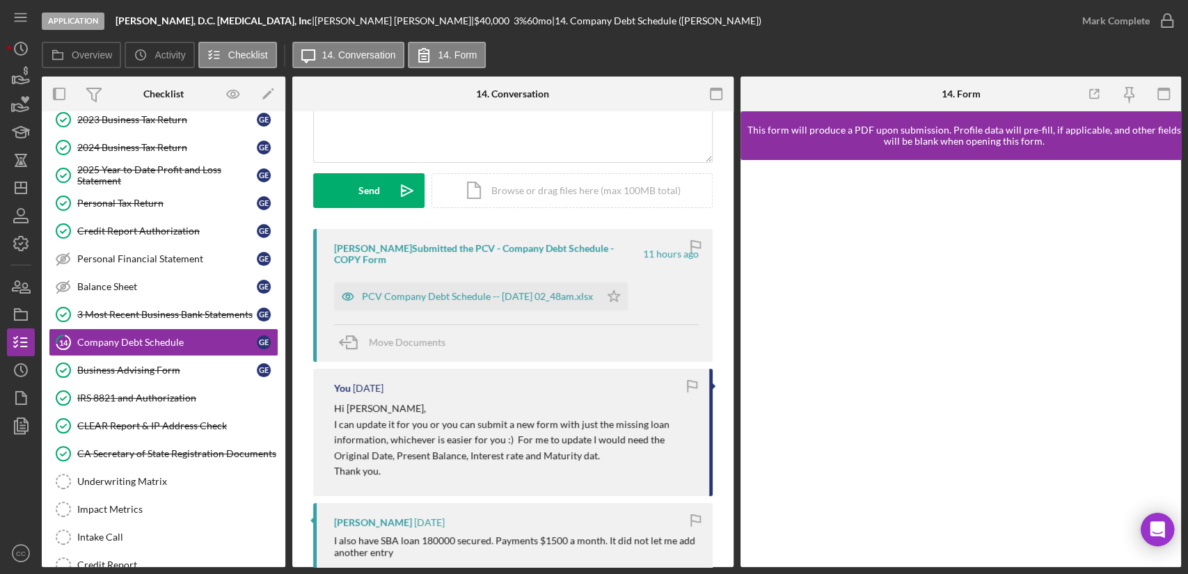
scroll to position [155, 0]
click at [628, 304] on icon "Icon/Star" at bounding box center [614, 297] width 28 height 28
click at [536, 299] on div "PCV Company Debt Schedule -- 2025-09-16 02_48am.xlsx" at bounding box center [477, 297] width 231 height 11
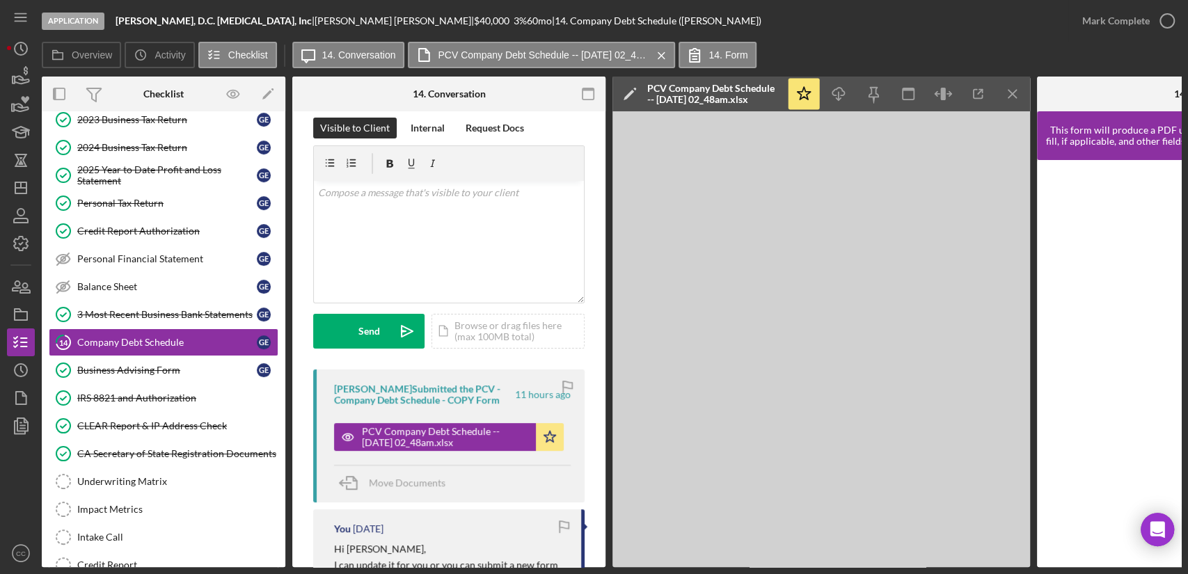
scroll to position [0, 0]
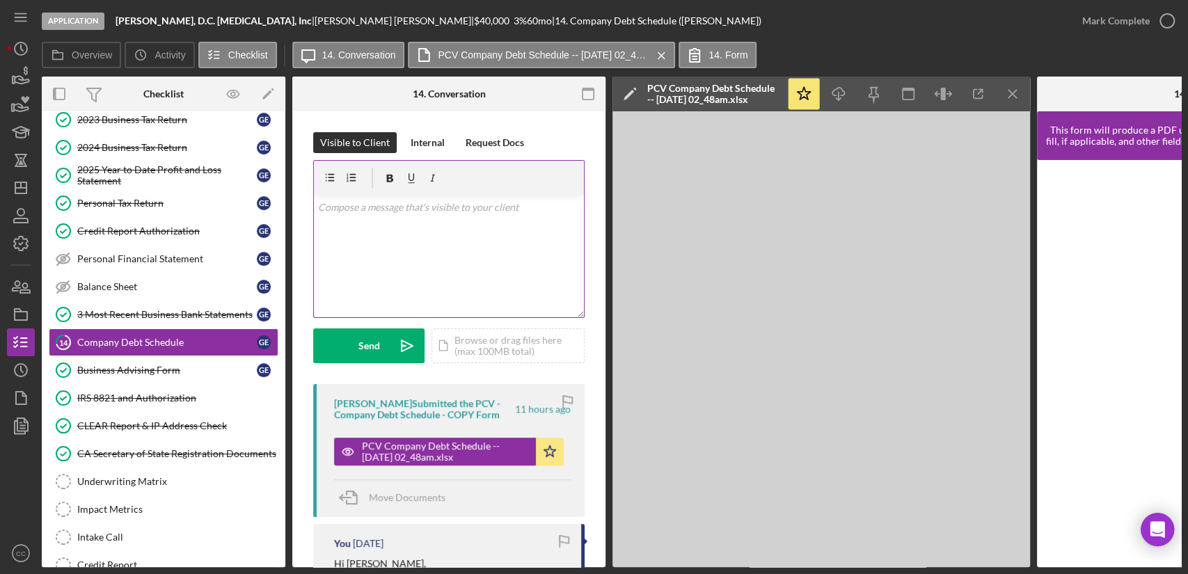
click at [457, 229] on div "v Color teal Color pink Remove color Add row above Add row below Add column bef…" at bounding box center [449, 257] width 270 height 122
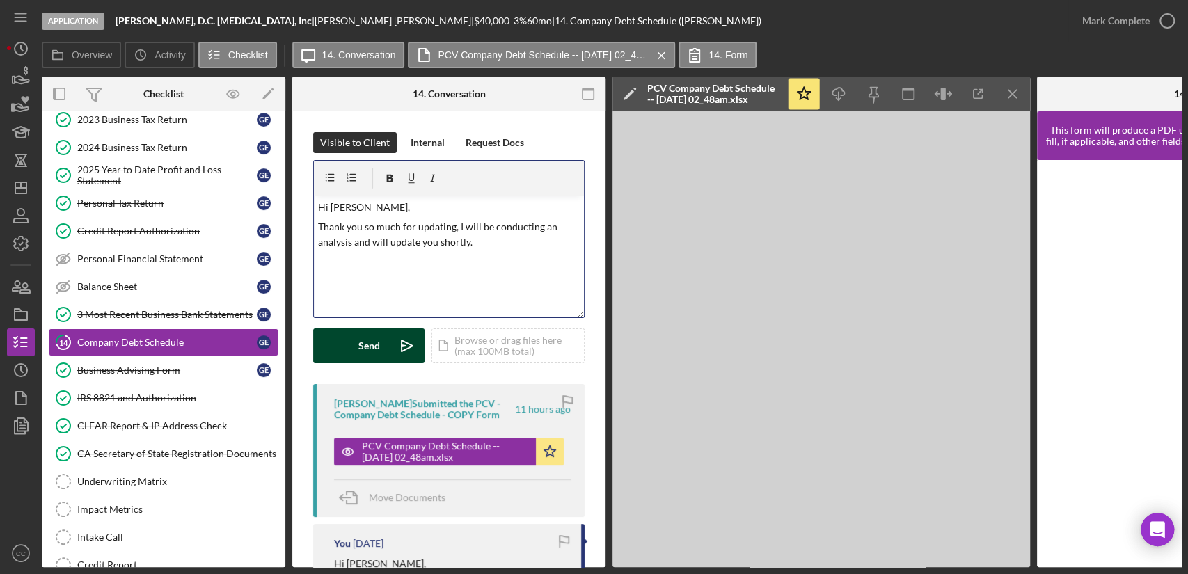
click at [356, 344] on button "Send Icon/icon-invite-send" at bounding box center [368, 346] width 111 height 35
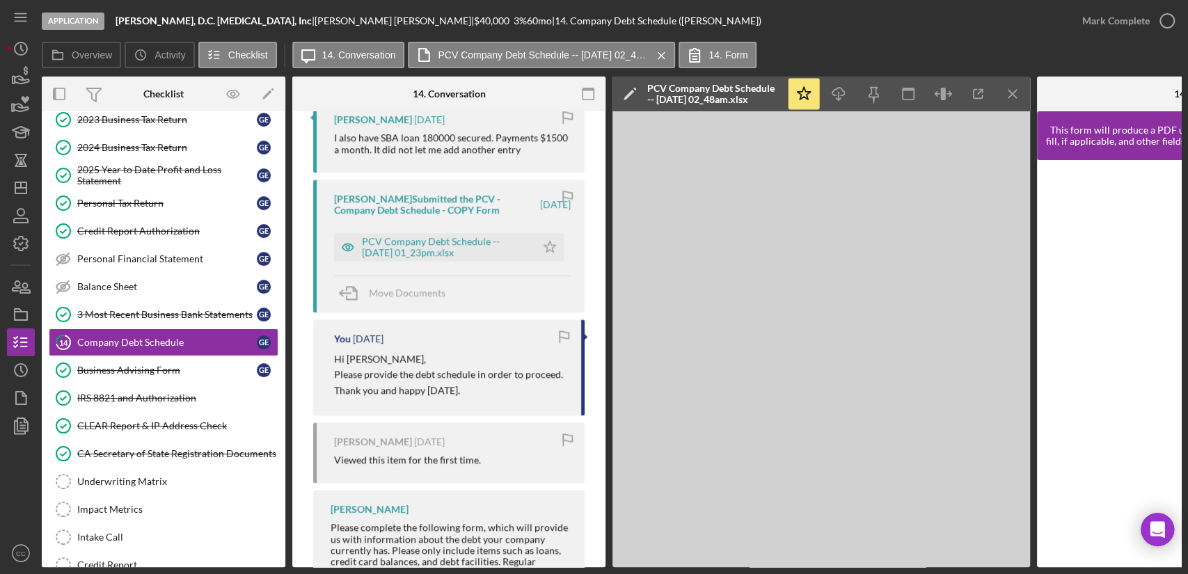
scroll to position [763, 0]
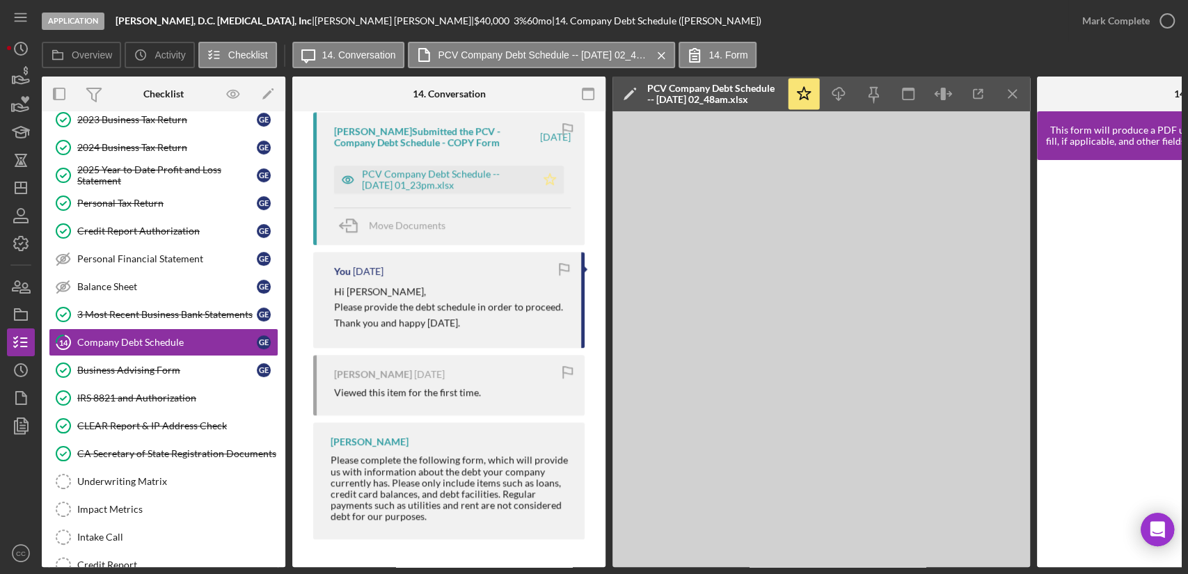
click at [551, 177] on icon "Icon/Star" at bounding box center [550, 180] width 28 height 28
click at [1164, 15] on icon "button" at bounding box center [1167, 20] width 35 height 35
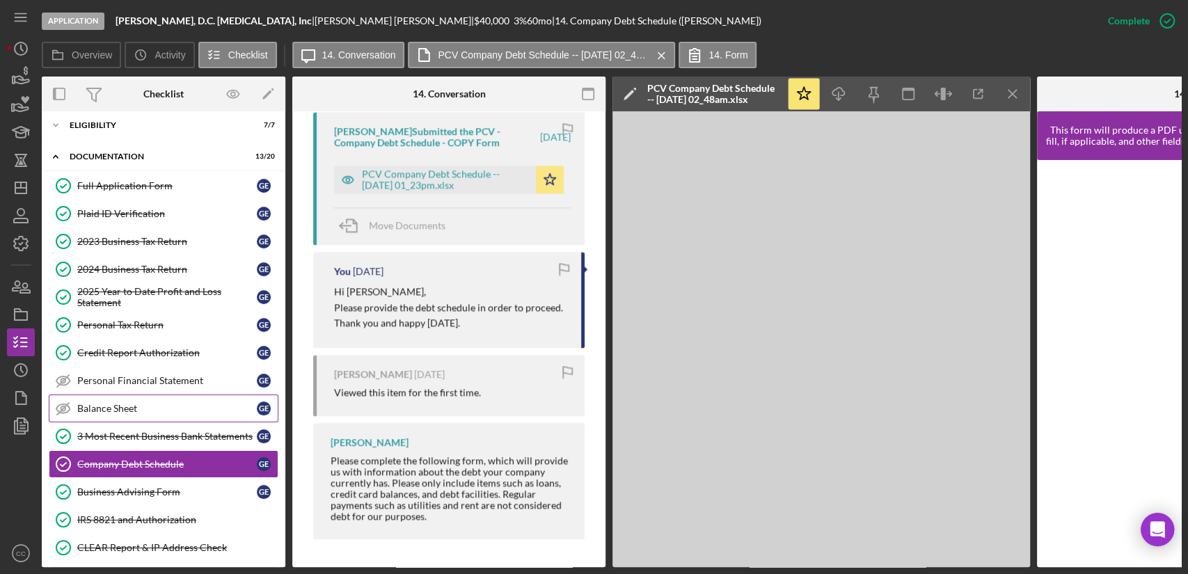
scroll to position [0, 0]
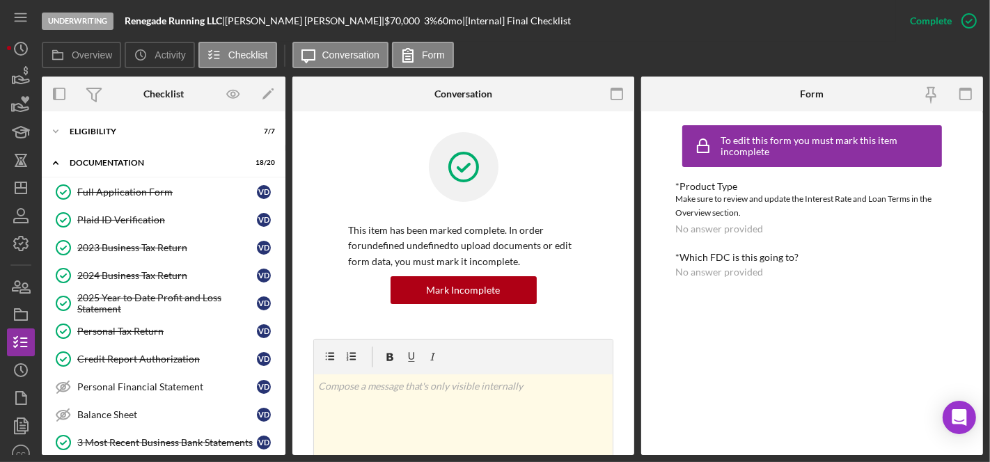
scroll to position [155, 0]
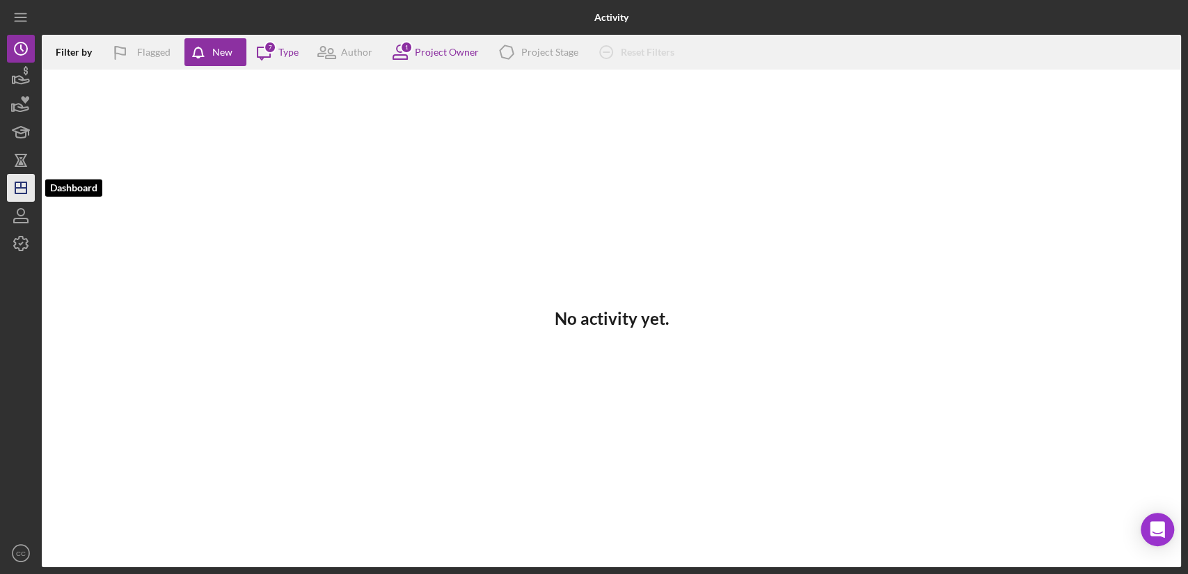
click at [22, 192] on icon "Icon/Dashboard" at bounding box center [20, 188] width 35 height 35
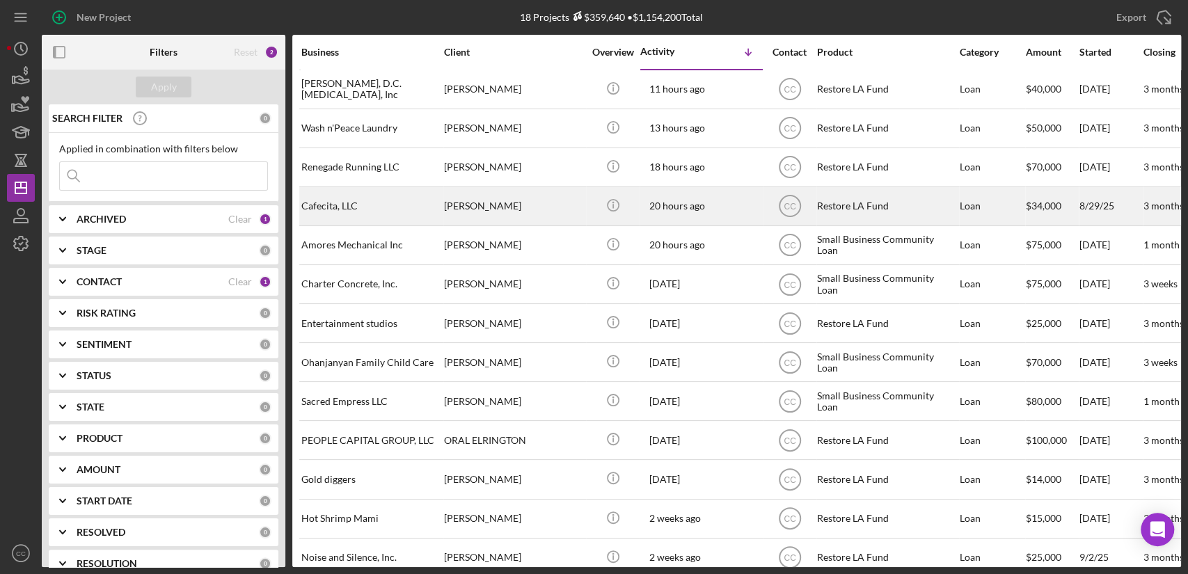
click at [358, 207] on div "Cafecita, LLC" at bounding box center [370, 206] width 139 height 37
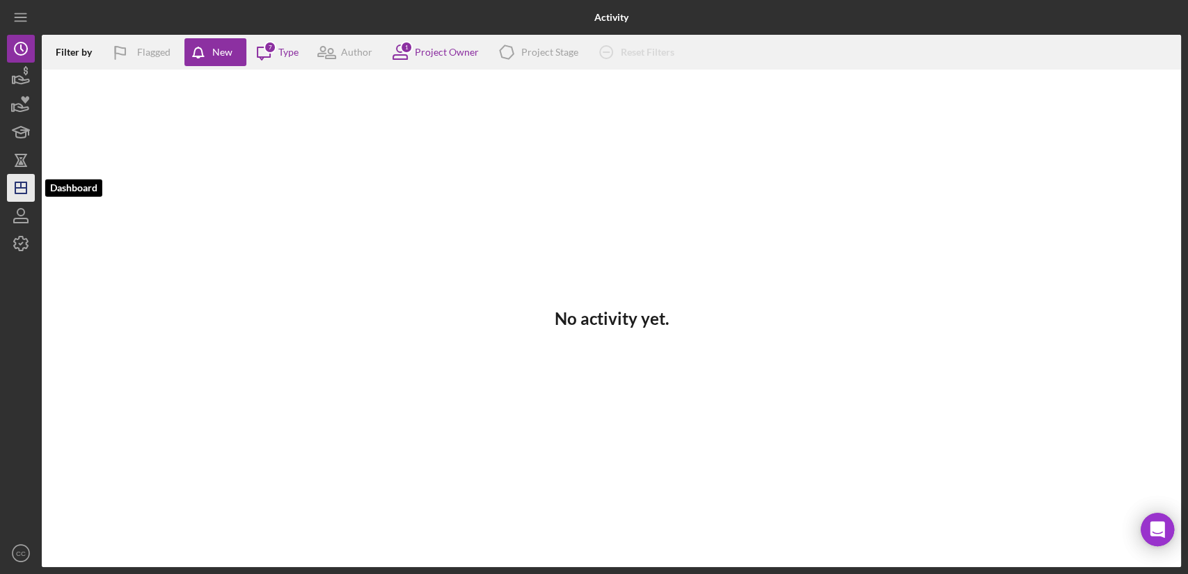
click at [22, 181] on icon "Icon/Dashboard" at bounding box center [20, 188] width 35 height 35
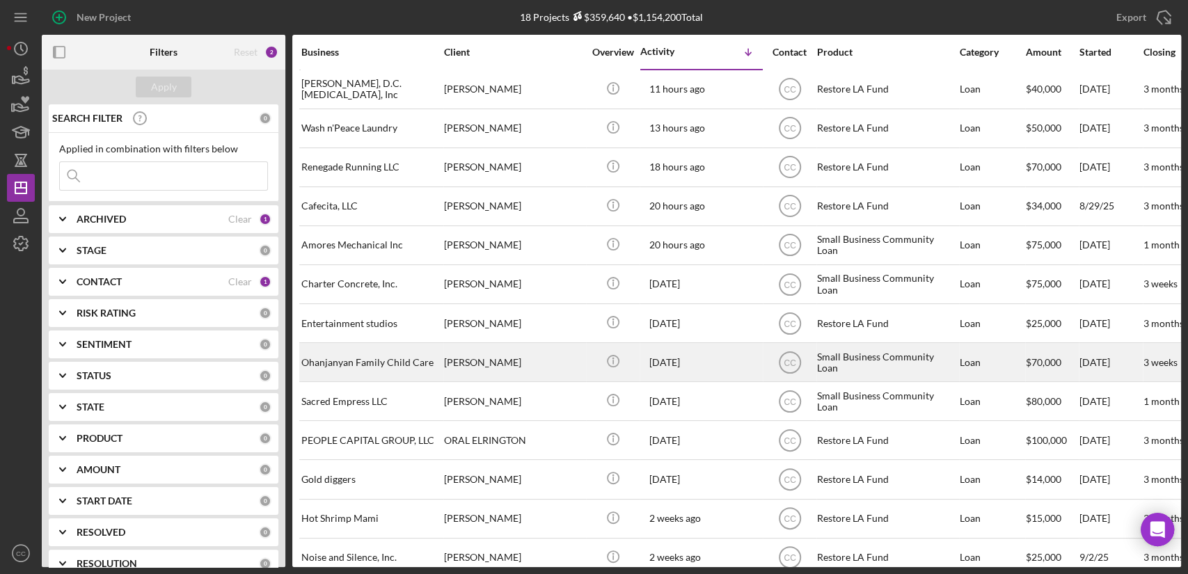
click at [349, 361] on div "Ohanjanyan Family Child Care" at bounding box center [370, 362] width 139 height 37
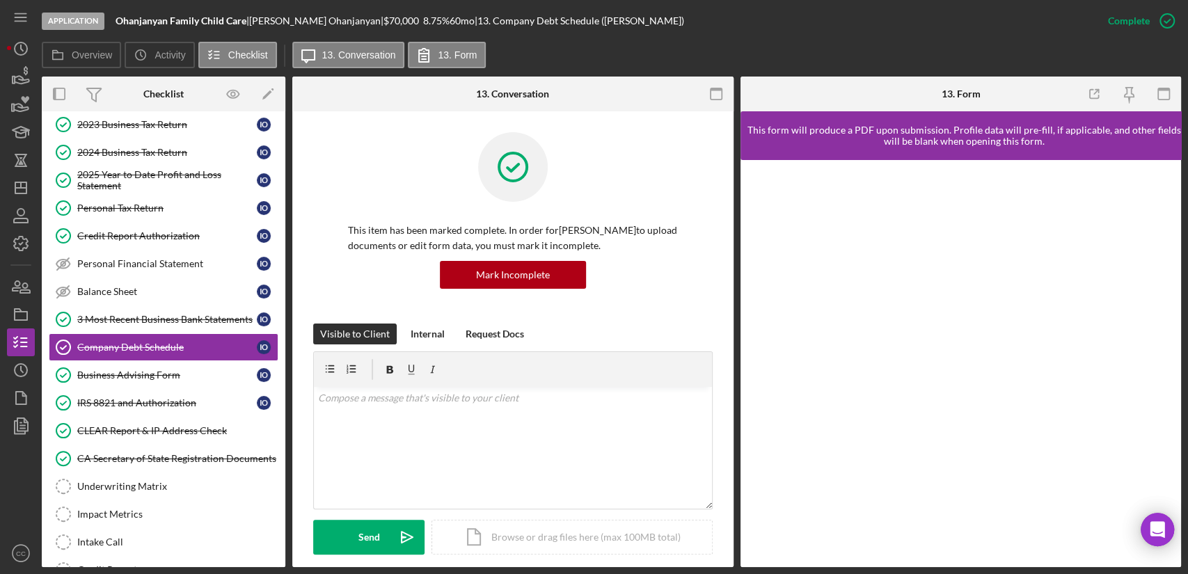
scroll to position [129, 0]
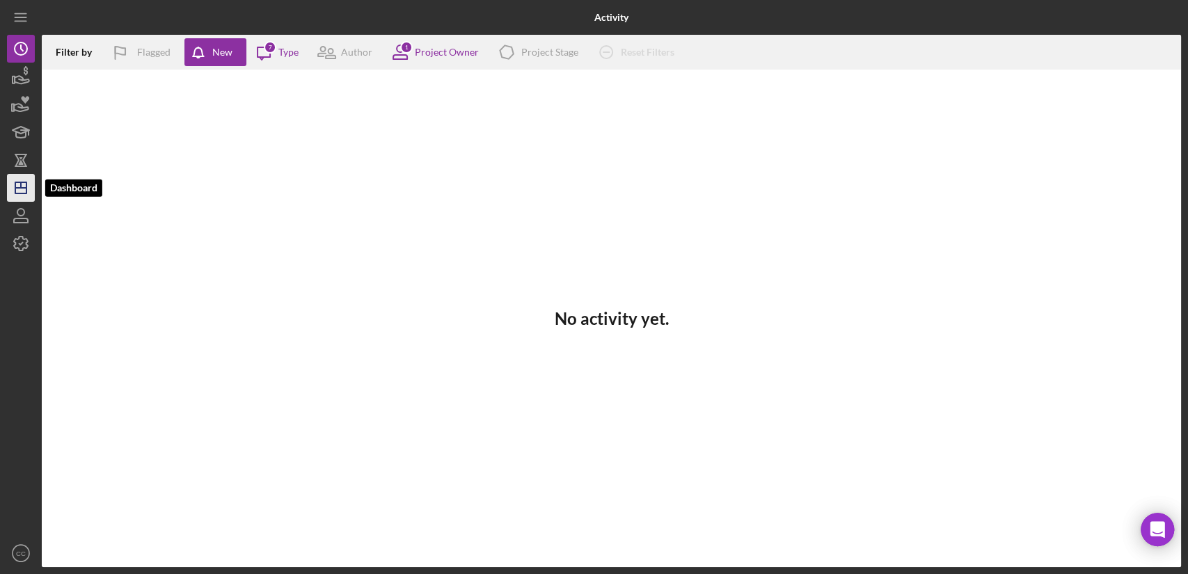
click at [18, 188] on line "button" at bounding box center [20, 188] width 11 height 0
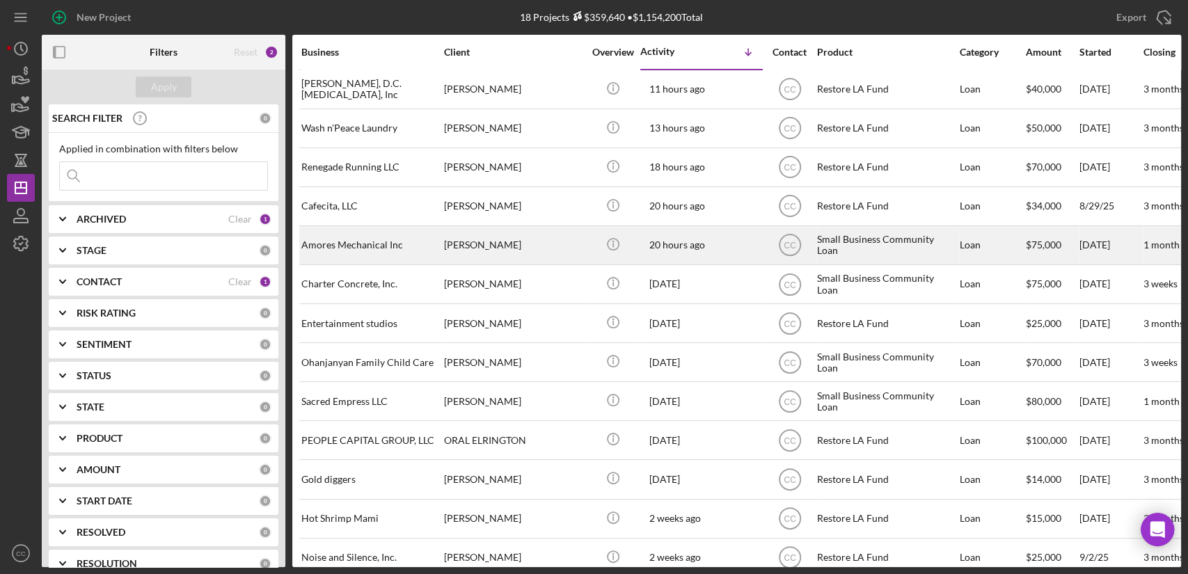
click at [354, 249] on div "Amores Mechanical Inc" at bounding box center [370, 245] width 139 height 37
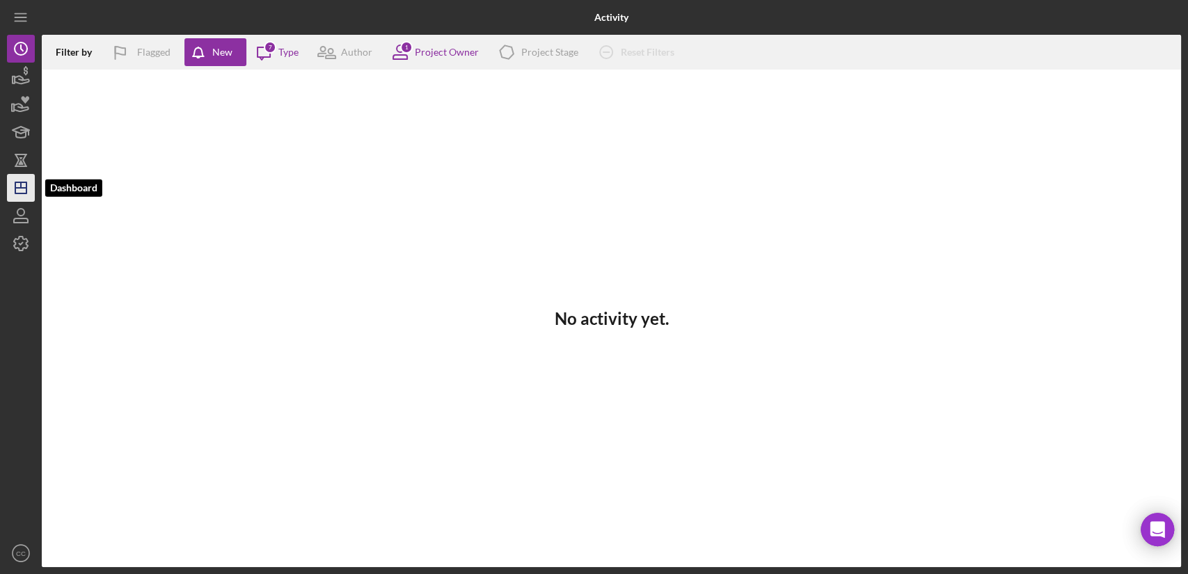
click at [19, 184] on icon "Icon/Dashboard" at bounding box center [20, 188] width 35 height 35
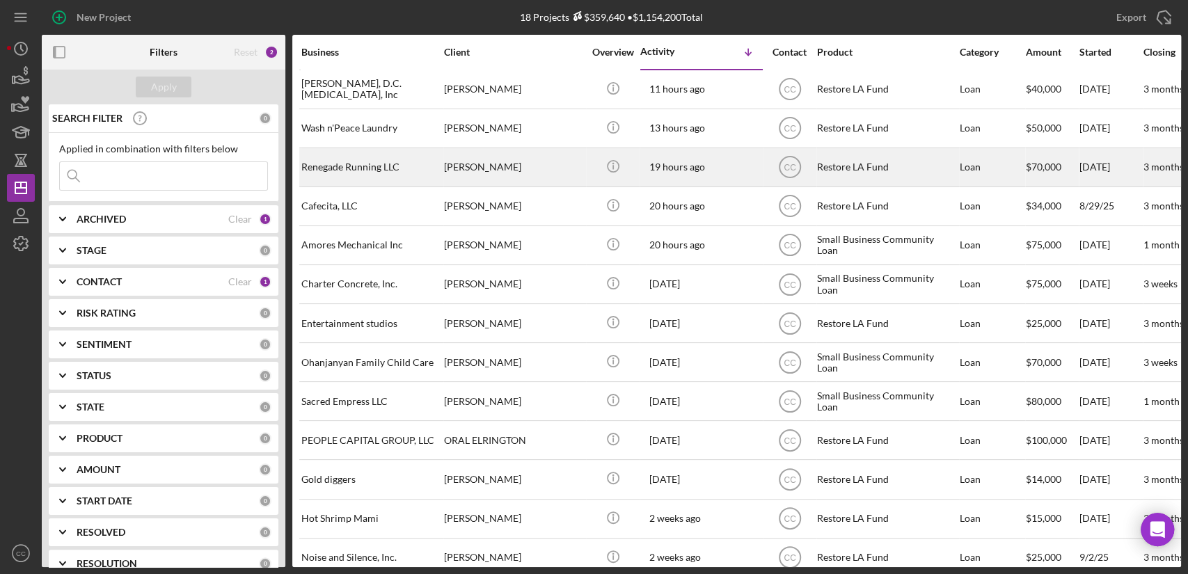
click at [375, 166] on div "Renegade Running LLC" at bounding box center [370, 167] width 139 height 37
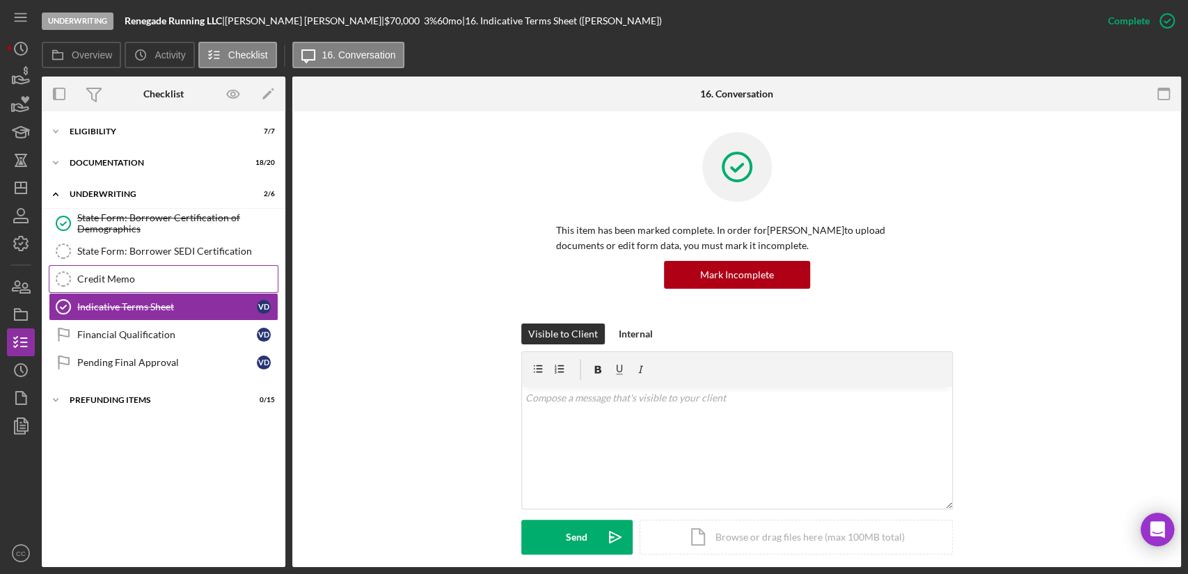
click at [114, 266] on link "Credit Memo Credit Memo" at bounding box center [164, 279] width 230 height 28
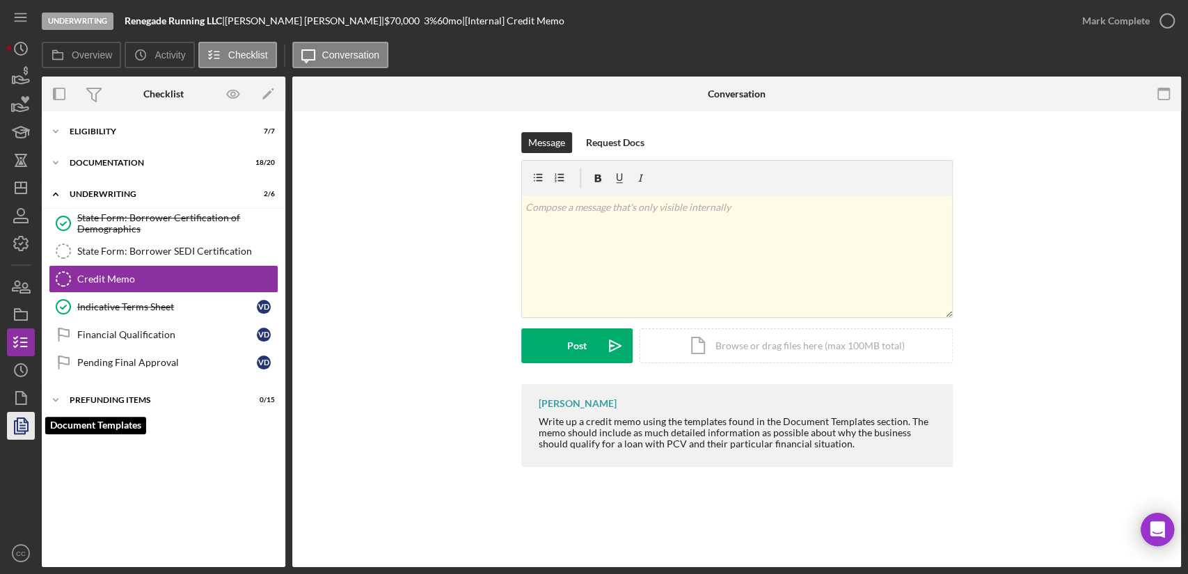
click at [24, 422] on polyline "button" at bounding box center [25, 420] width 3 height 3
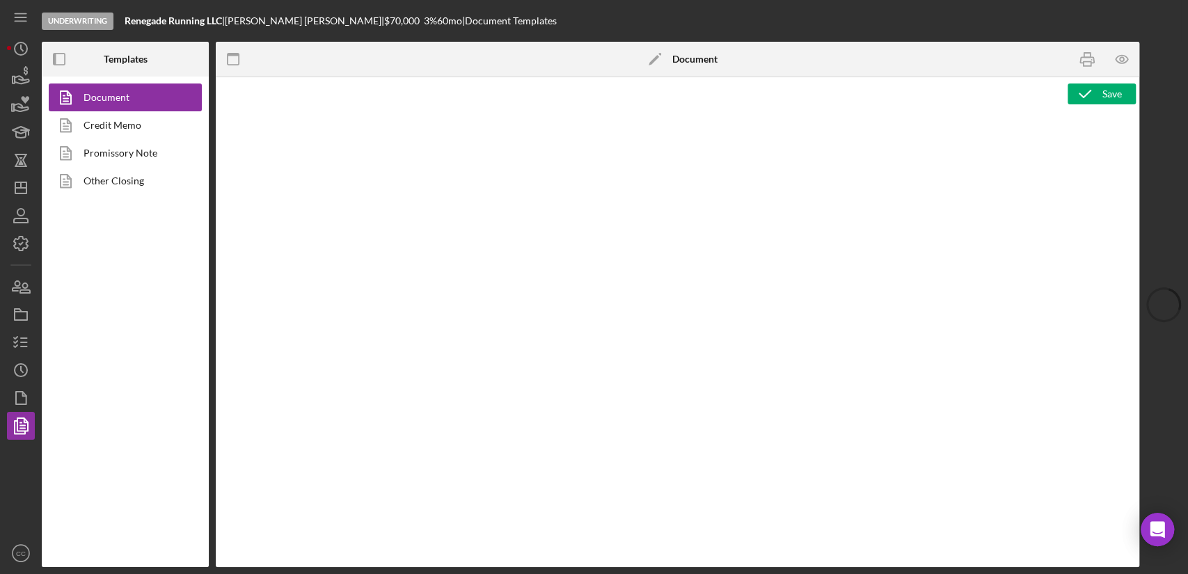
type textarea "<h1 style="text-align: center;">Full Application Form</h1> <h2 style="text-alig…"
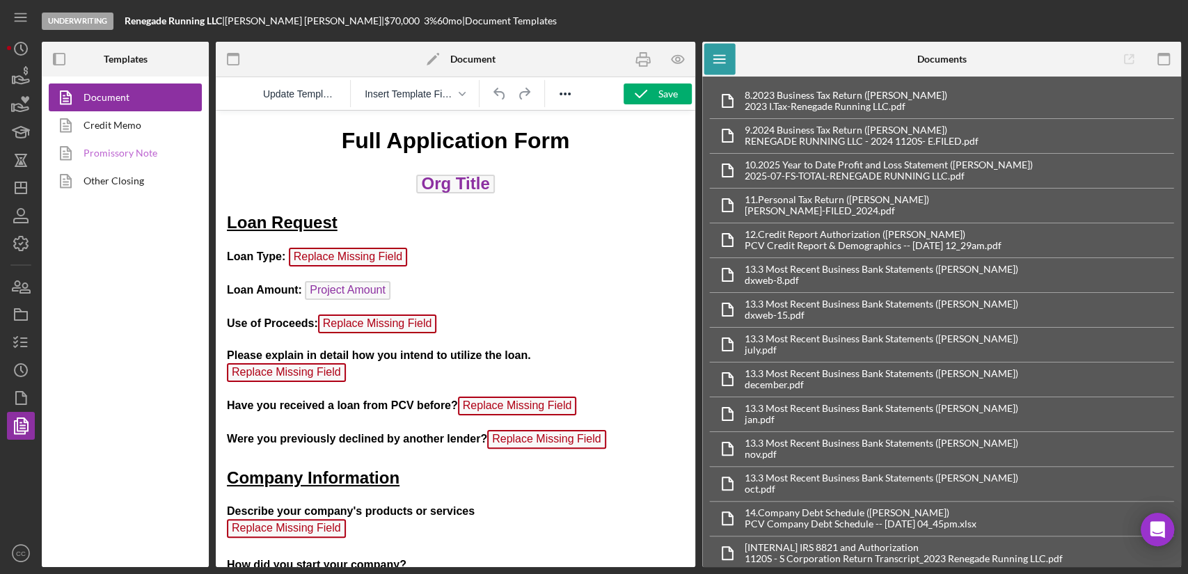
drag, startPoint x: 132, startPoint y: 125, endPoint x: 164, endPoint y: 147, distance: 39.6
click at [132, 125] on link "Credit Memo" at bounding box center [122, 125] width 146 height 28
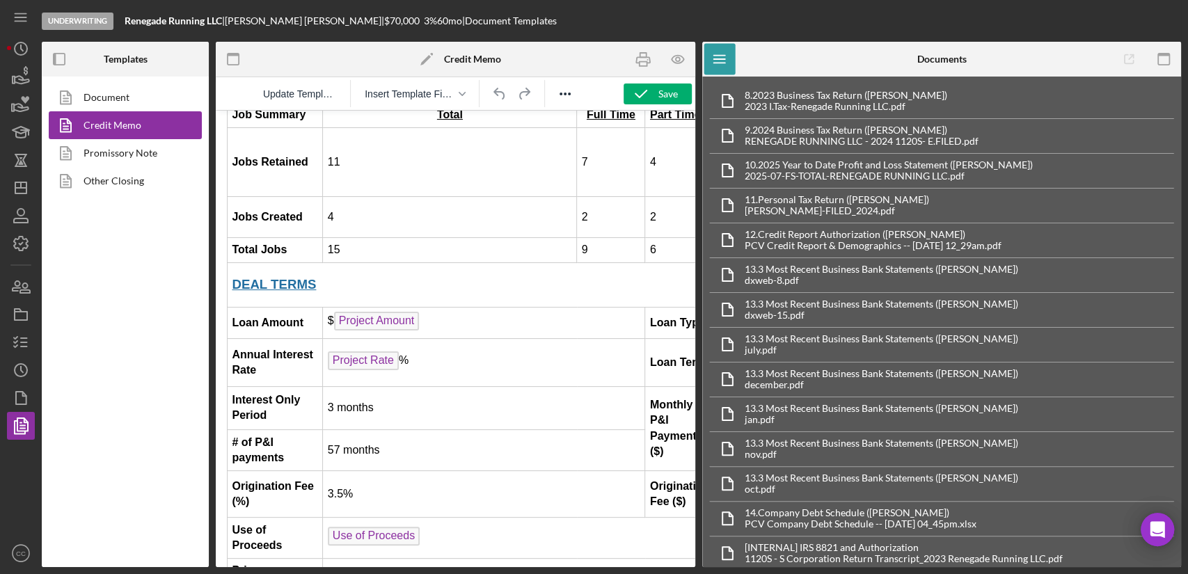
scroll to position [1314, 0]
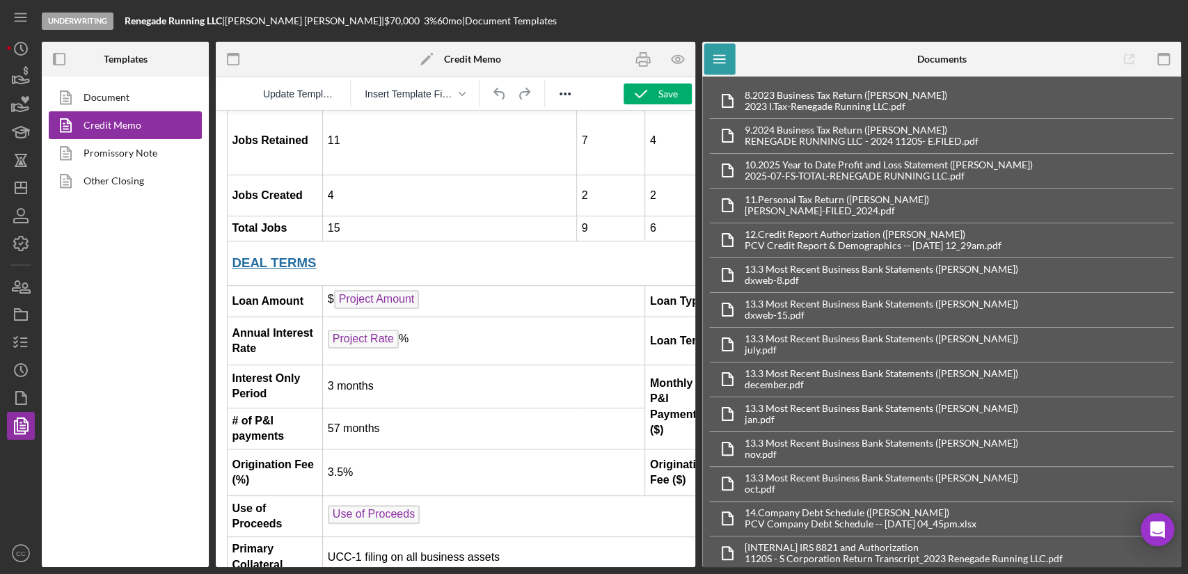
click at [395, 449] on td "3.5%" at bounding box center [484, 472] width 322 height 47
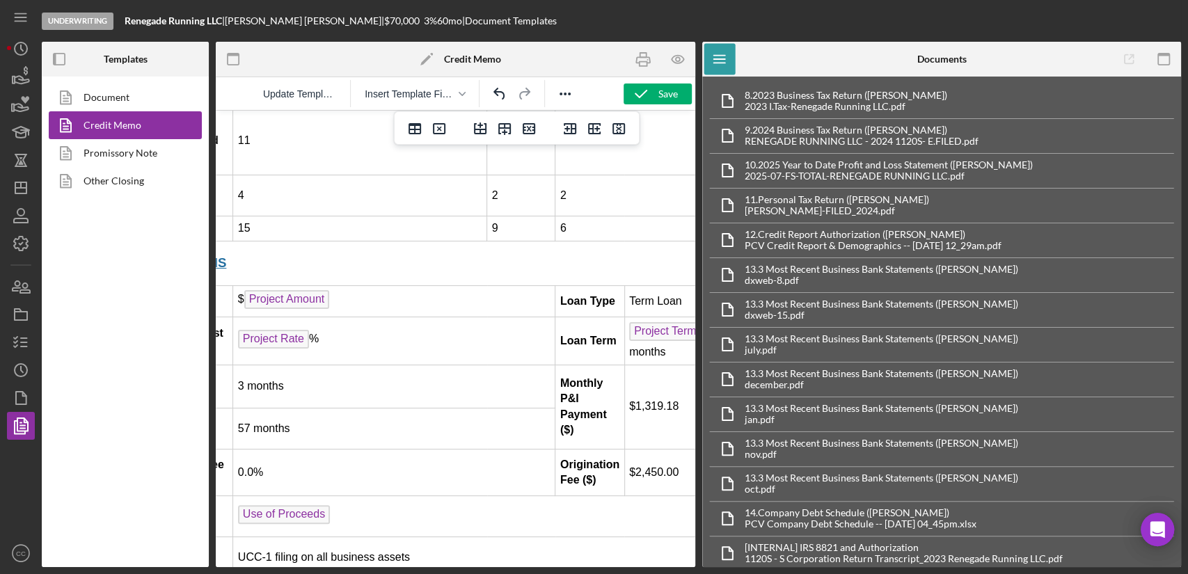
scroll to position [1314, 127]
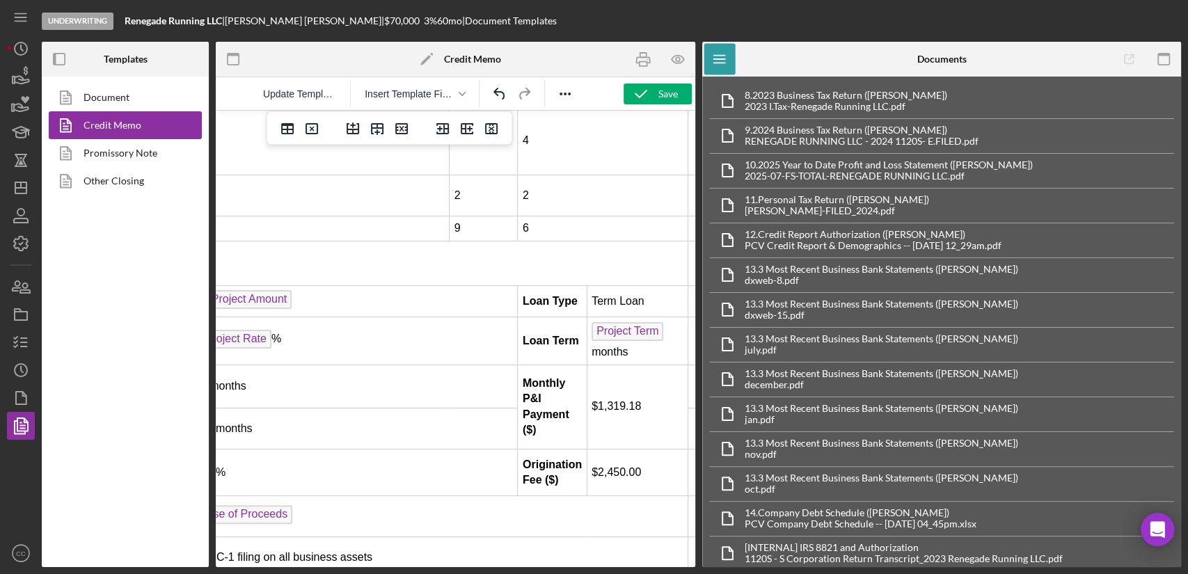
click at [610, 449] on td "$2,450.00" at bounding box center [637, 472] width 101 height 47
click at [615, 449] on td "$2,450.00" at bounding box center [637, 472] width 101 height 47
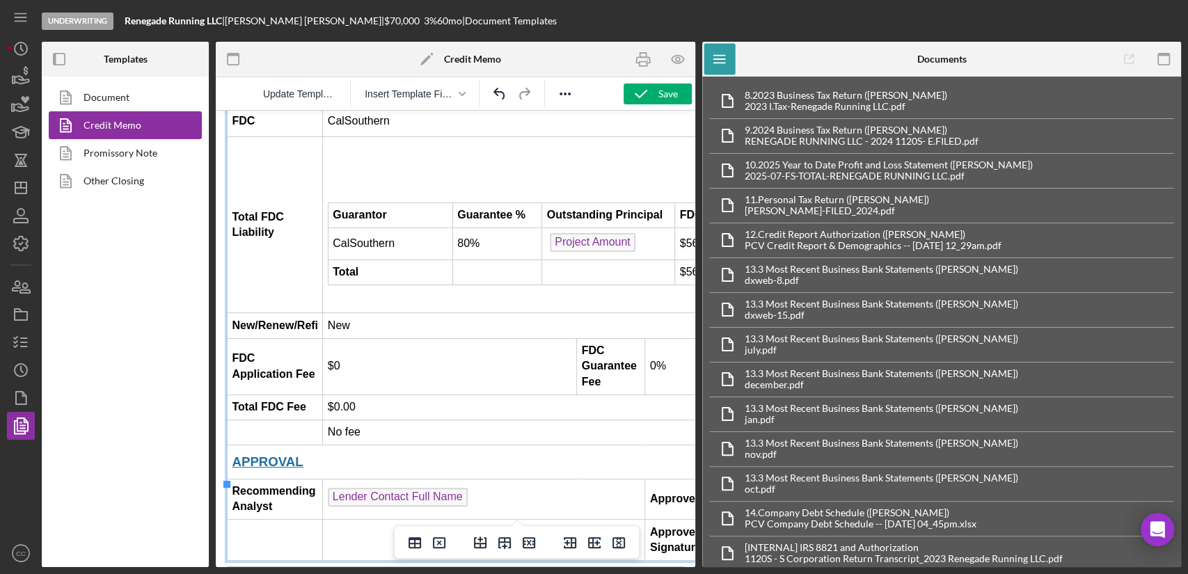
scroll to position [1933, 0]
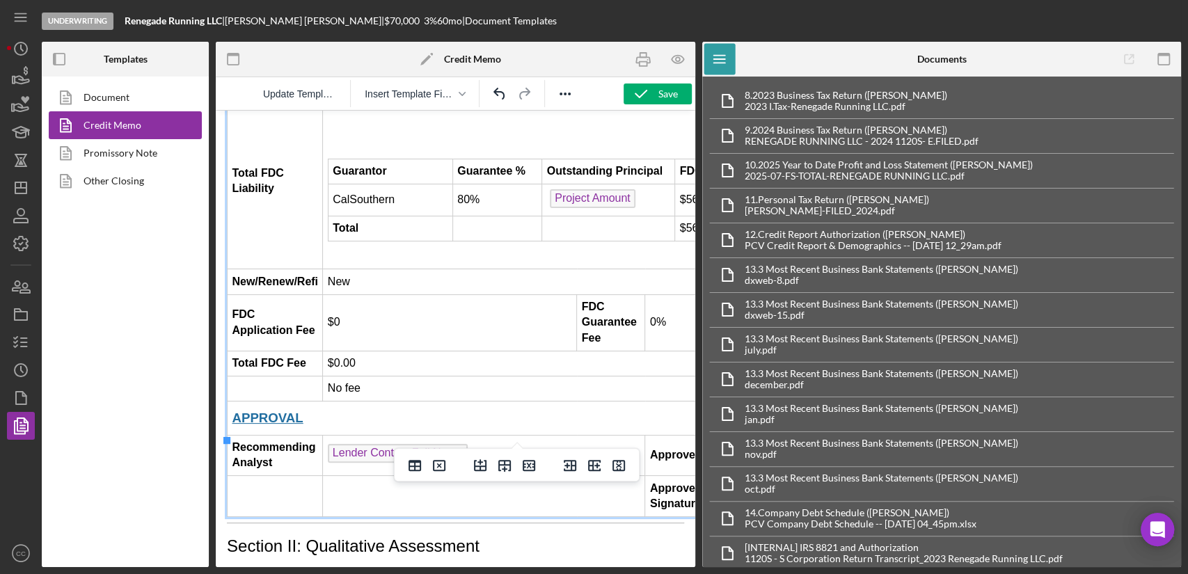
click at [367, 294] on td "$0" at bounding box center [450, 322] width 254 height 56
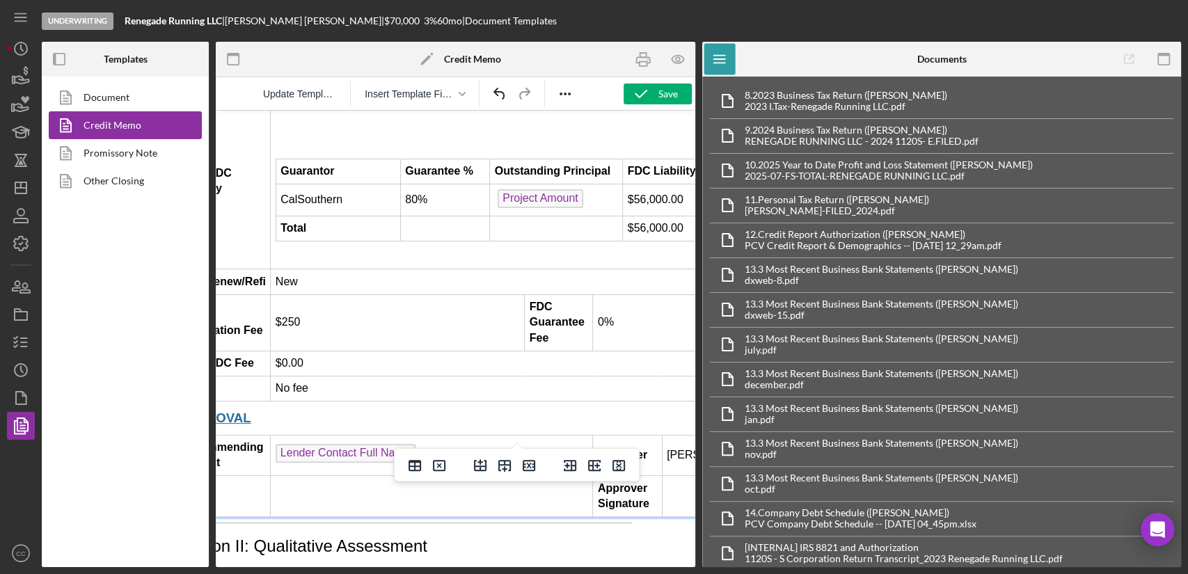
scroll to position [1933, 77]
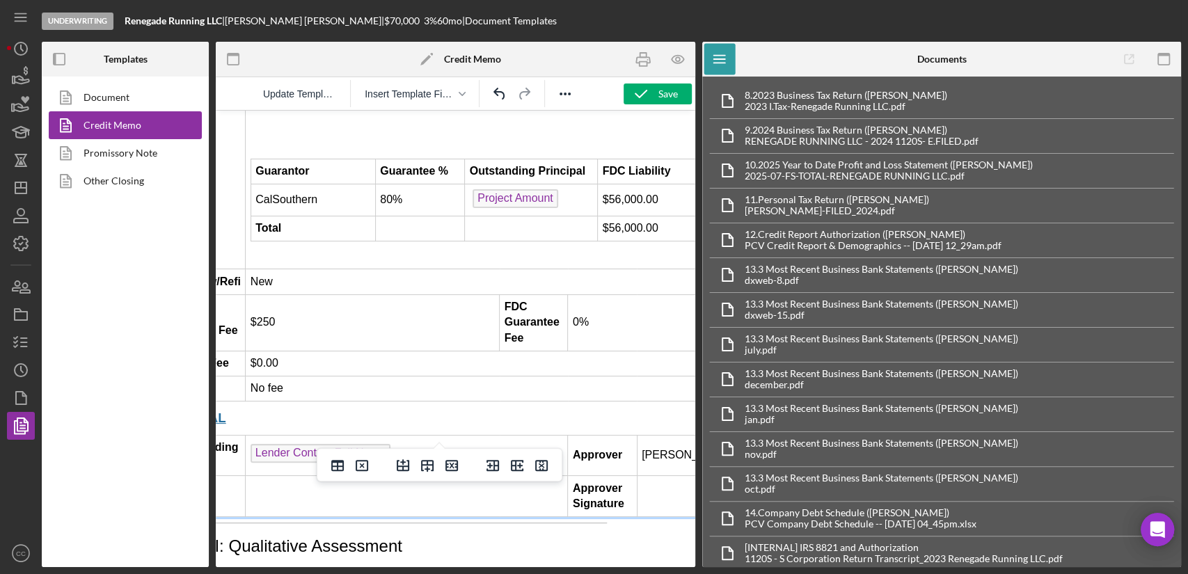
click at [580, 294] on td "0%" at bounding box center [653, 322] width 170 height 56
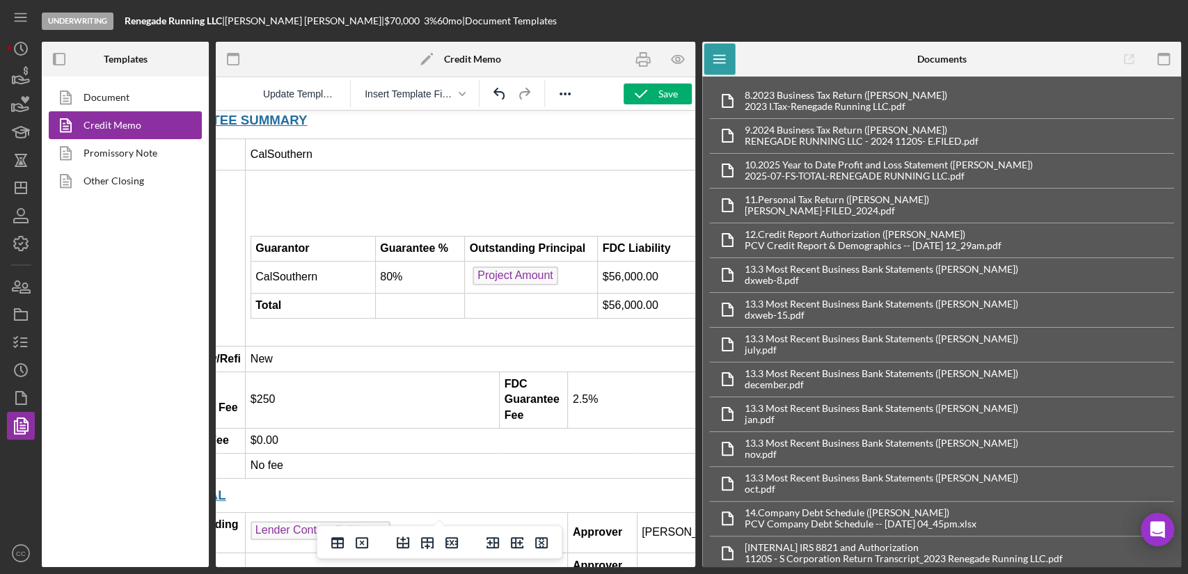
scroll to position [1856, 0]
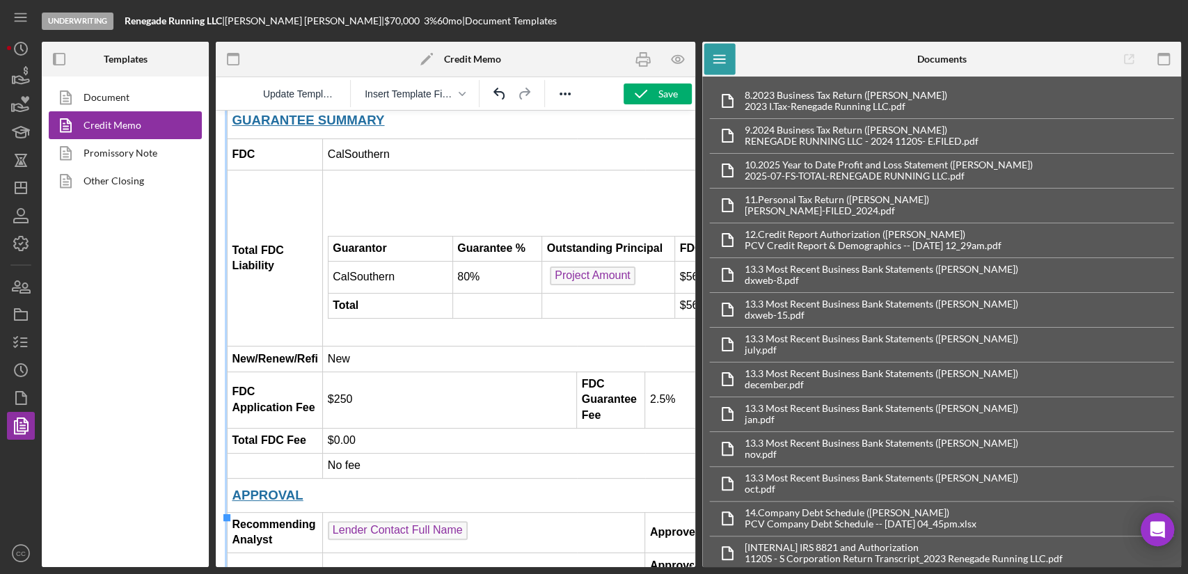
click at [372, 428] on td "$0.00" at bounding box center [569, 440] width 493 height 25
click at [335, 428] on td "$0.00" at bounding box center [569, 440] width 493 height 25
click at [373, 453] on td "No fee" at bounding box center [569, 465] width 493 height 25
drag, startPoint x: 373, startPoint y: 385, endPoint x: 334, endPoint y: 390, distance: 39.3
click at [334, 453] on td "No fee" at bounding box center [569, 465] width 493 height 25
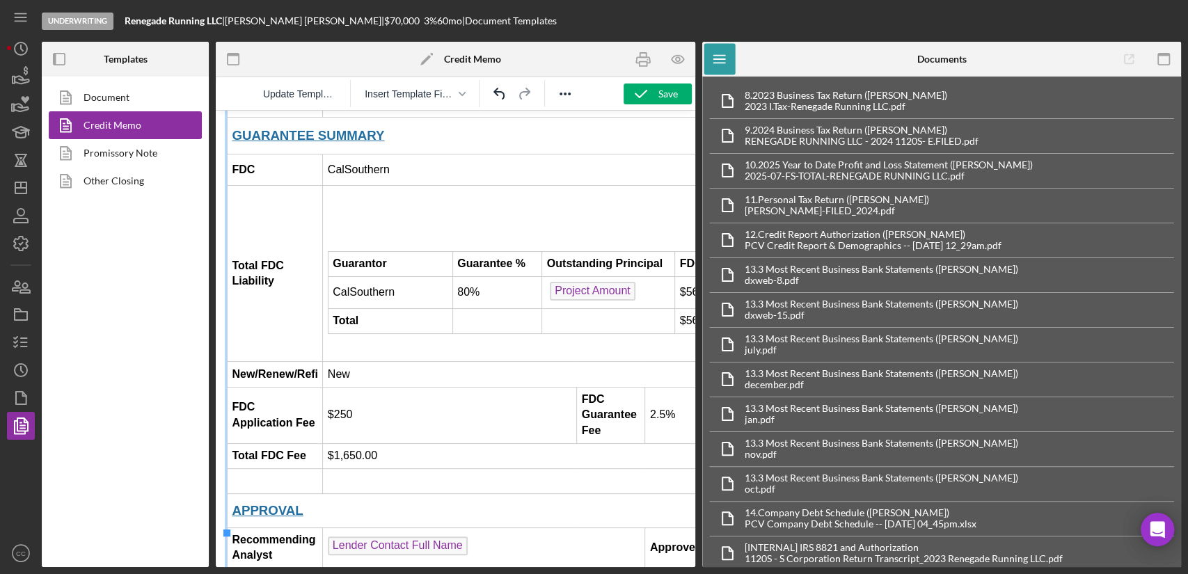
scroll to position [1778, 0]
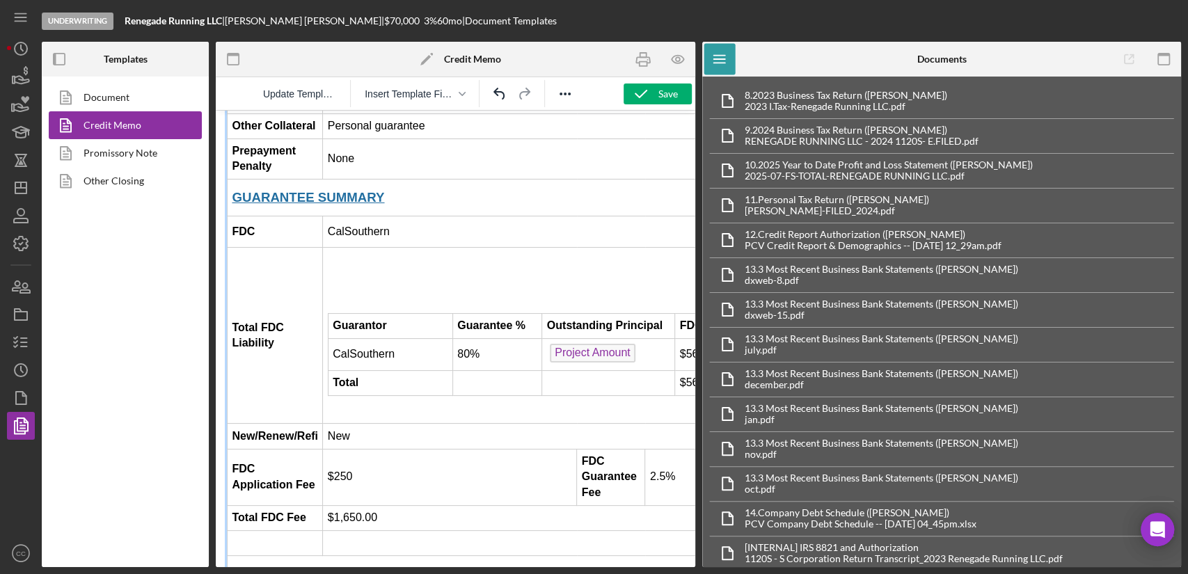
click at [366, 424] on td "New" at bounding box center [569, 436] width 493 height 25
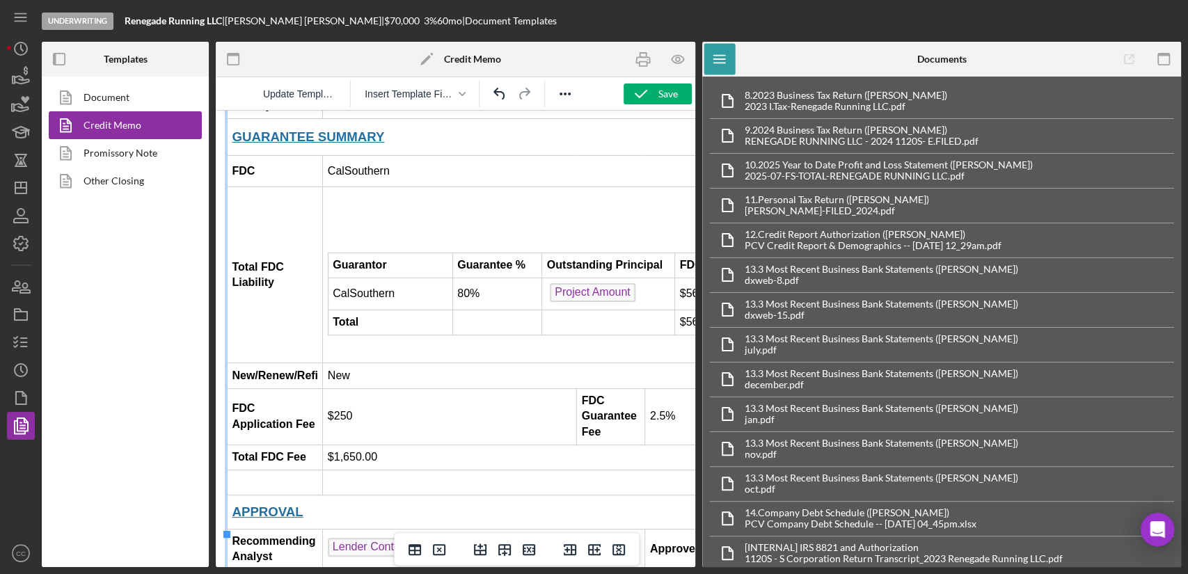
scroll to position [1856, 0]
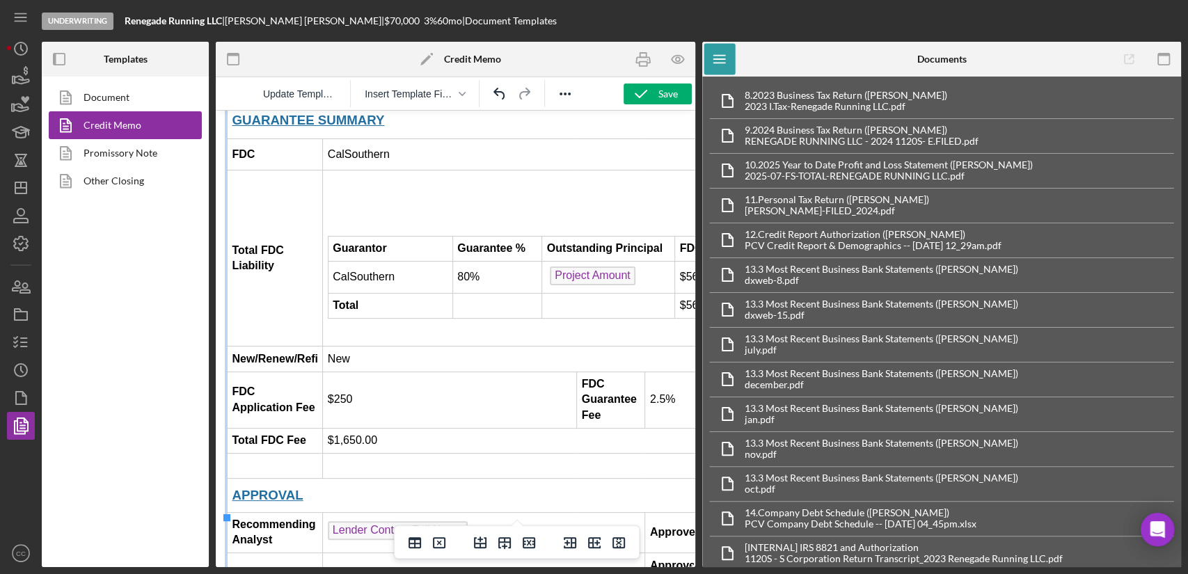
click at [379, 453] on td "Rich Text Area. Press ALT-0 for help." at bounding box center [569, 465] width 493 height 25
click at [396, 453] on td "Rich Text Area. Press ALT-0 for help." at bounding box center [569, 465] width 493 height 25
drag, startPoint x: 663, startPoint y: 388, endPoint x: 477, endPoint y: 395, distance: 186.0
click at [445, 453] on td "Guarantee Fee is paid from Pacific Community Ventures 3.5% Fee." at bounding box center [569, 465] width 493 height 25
click at [513, 459] on span "Guarantee Fee is paid from Pacific Community Ventures 3.5% Fee." at bounding box center [481, 465] width 300 height 12
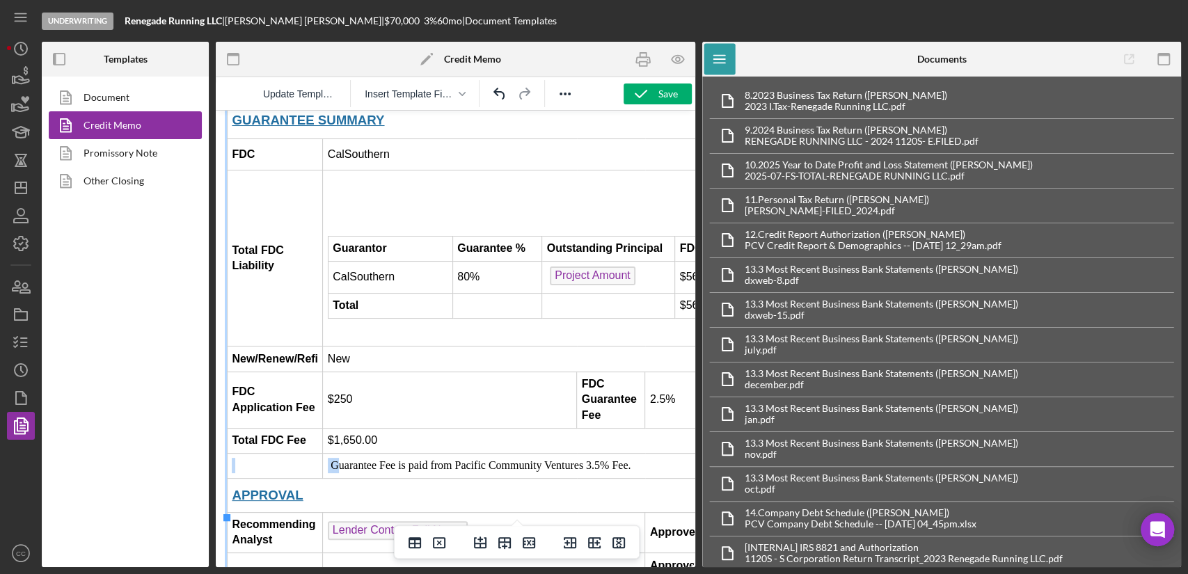
drag, startPoint x: 662, startPoint y: 388, endPoint x: 452, endPoint y: 402, distance: 210.0
click at [354, 453] on td "Guarantee Fee is paid from Pacific Community Ventures 3.5% Fee." at bounding box center [569, 465] width 493 height 25
click at [615, 459] on span "Guarantee Fee is paid from Pacific Community Ventures 3.5% Fee." at bounding box center [481, 465] width 300 height 12
drag, startPoint x: 659, startPoint y: 388, endPoint x: 335, endPoint y: 384, distance: 323.7
click at [335, 453] on td "Guarantee Fee is paid from Pacific Community Ventures 3.5% Fee." at bounding box center [569, 465] width 493 height 25
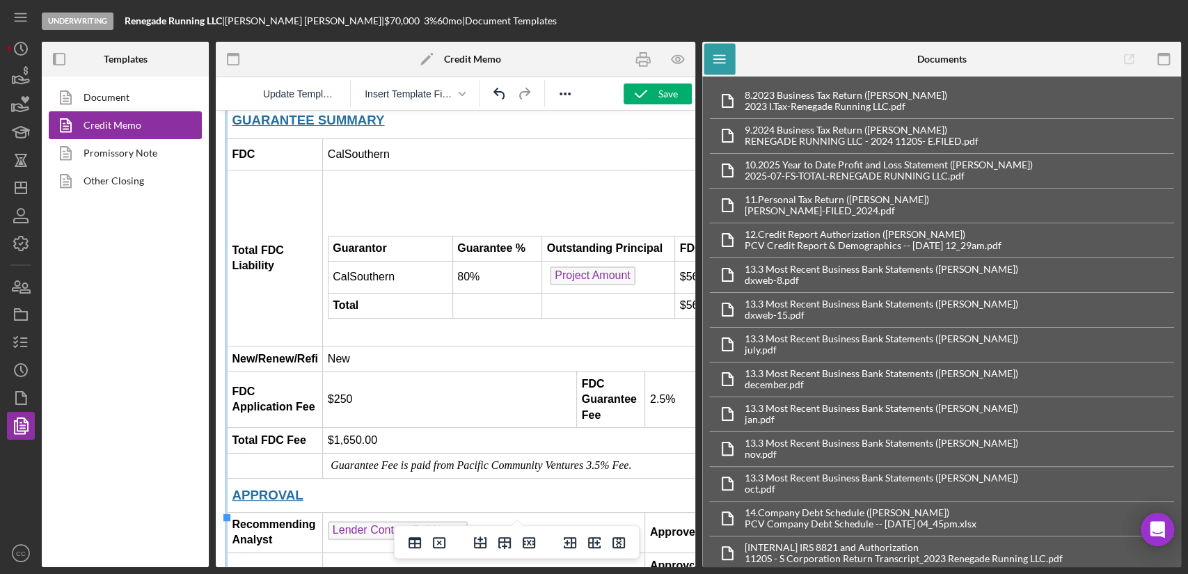
click at [418, 262] on td "Guarantor Guarantee % Outstanding Principal FDC Liability CalSouthern 80% Proje…" at bounding box center [569, 259] width 493 height 176
click at [642, 57] on icon "button" at bounding box center [643, 60] width 14 height 6
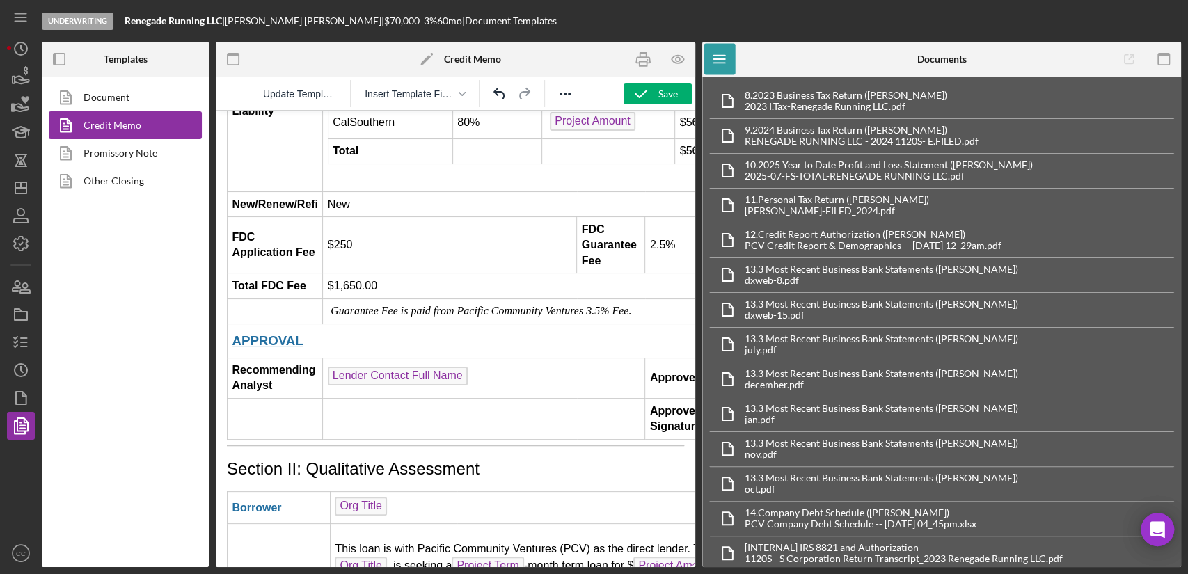
scroll to position [1933, 0]
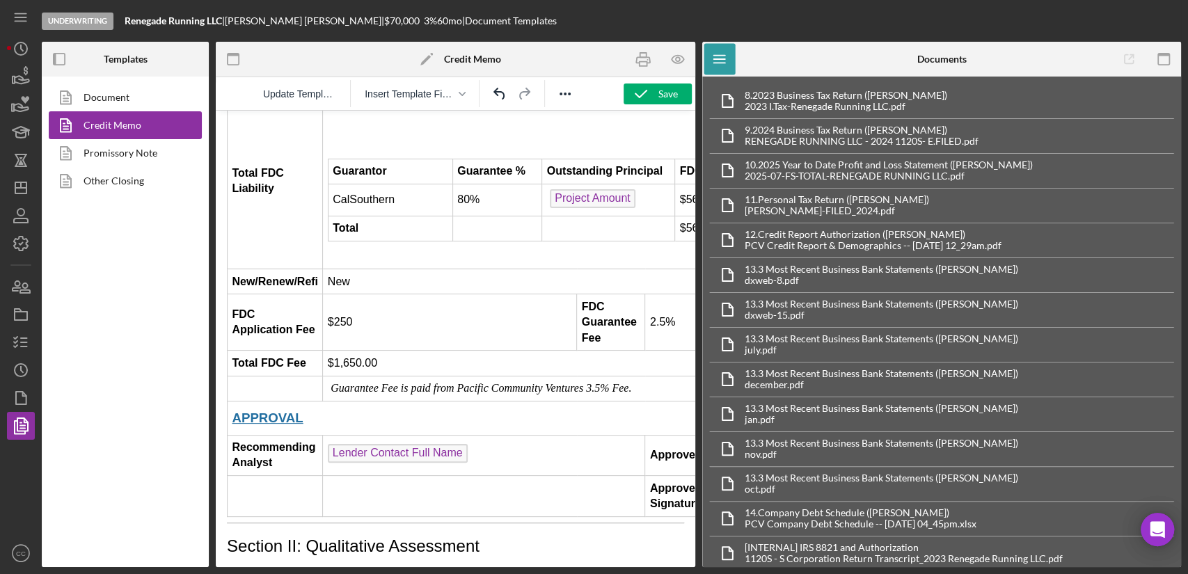
click at [367, 180] on td "Guarantor Guarantee % Outstanding Principal FDC Liability CalSouthern 80% Proje…" at bounding box center [569, 181] width 493 height 176
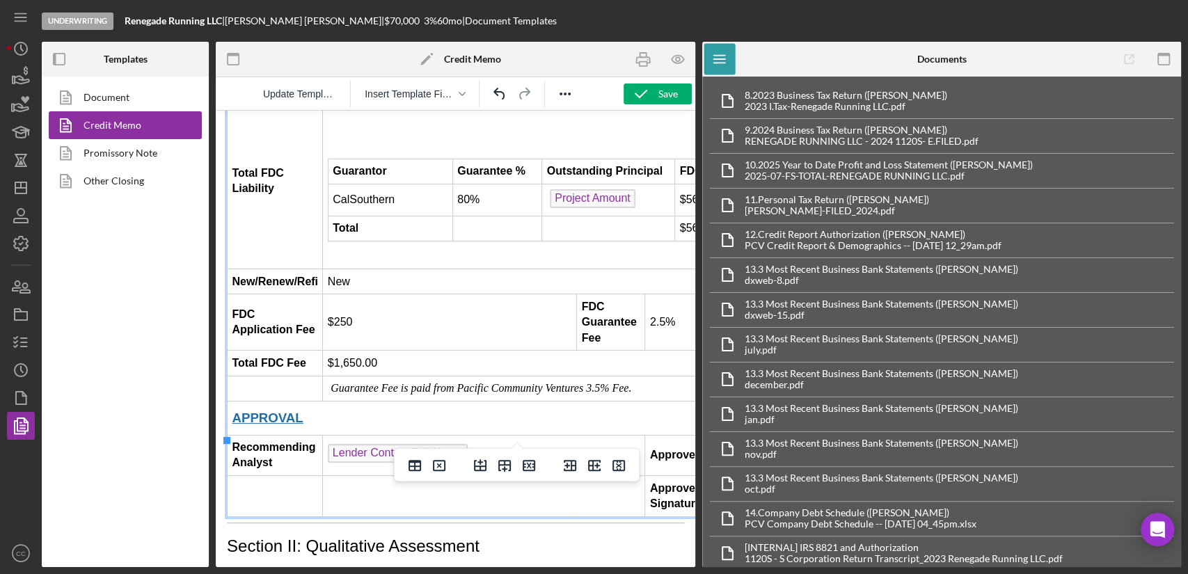
scroll to position [1933, 127]
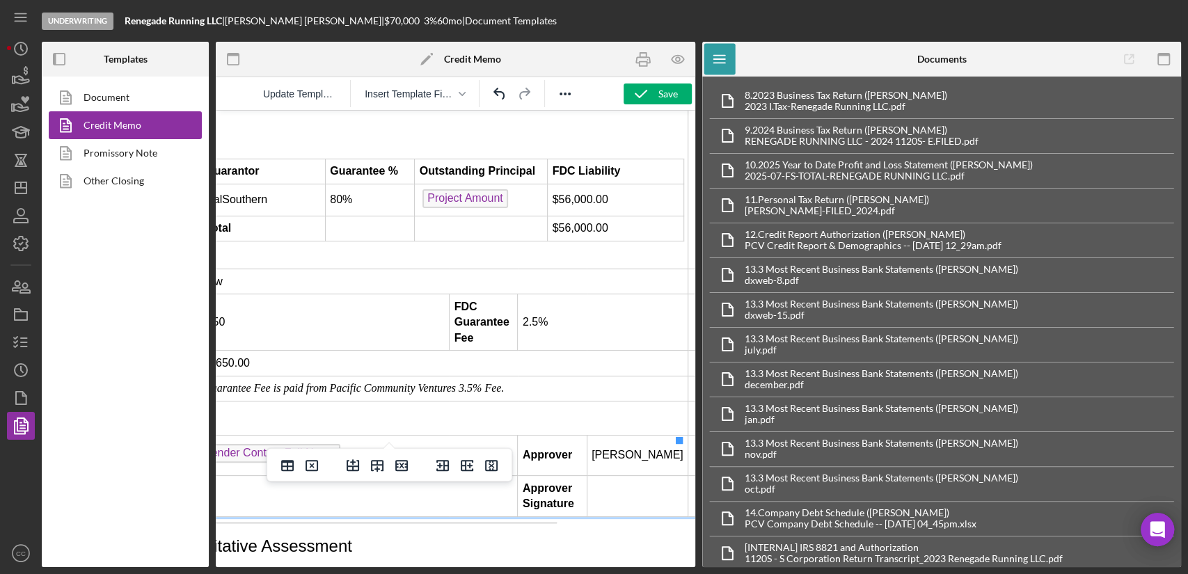
click at [659, 172] on td "Guarantor Guarantee % Outstanding Principal FDC Liability CalSouthern 80% Proje…" at bounding box center [442, 181] width 493 height 176
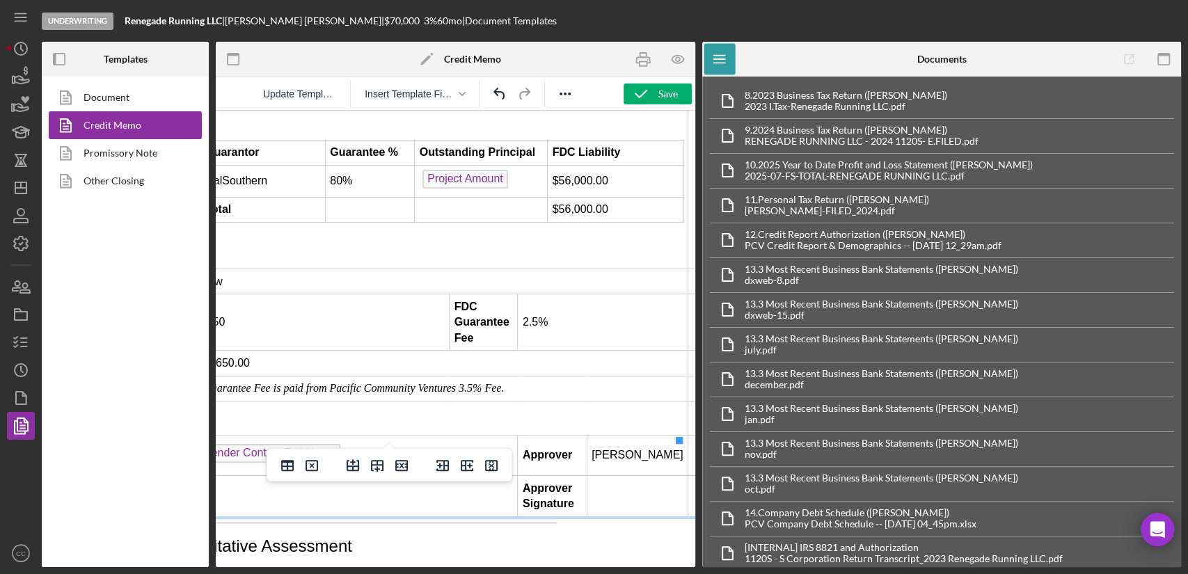
scroll to position [1933, 0]
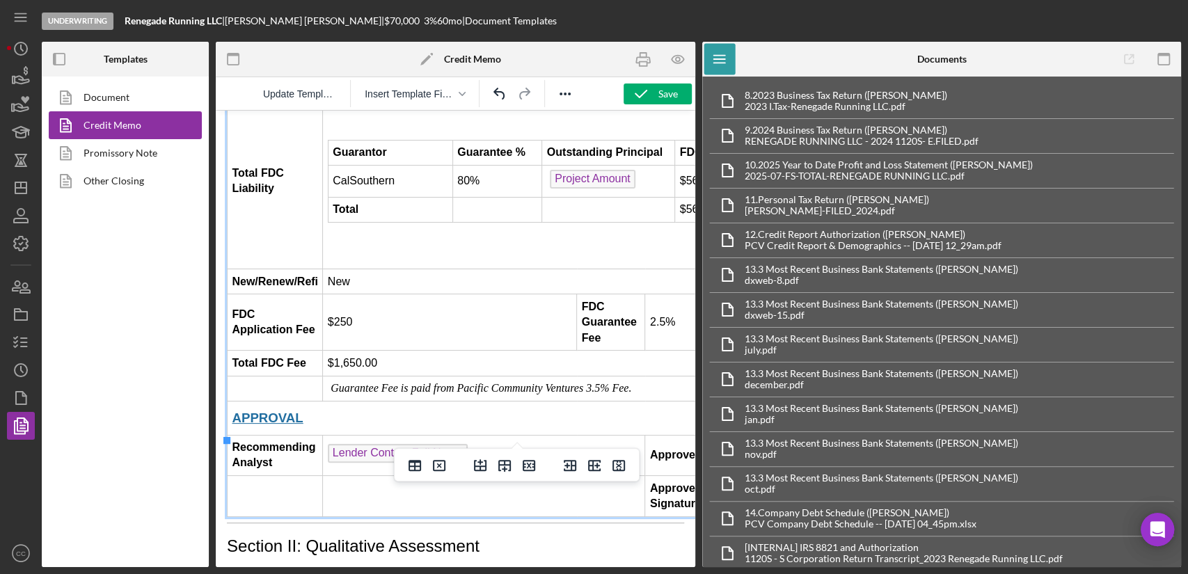
click at [679, 376] on td "Guarantee Fee is paid from Pacific Community Ventures 3.5% Fee." at bounding box center [569, 388] width 493 height 25
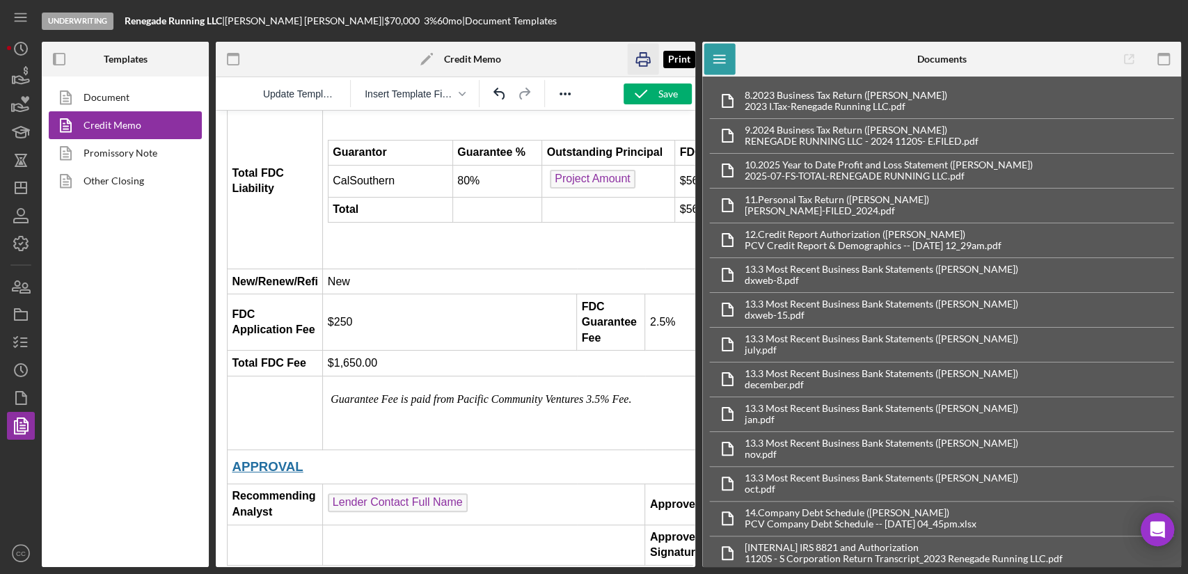
click at [652, 65] on icon "button" at bounding box center [642, 59] width 31 height 31
click at [606, 393] on span "Guarantee Fee is paid from Pacific Community Ventures 3.5% Fee." at bounding box center [481, 399] width 301 height 12
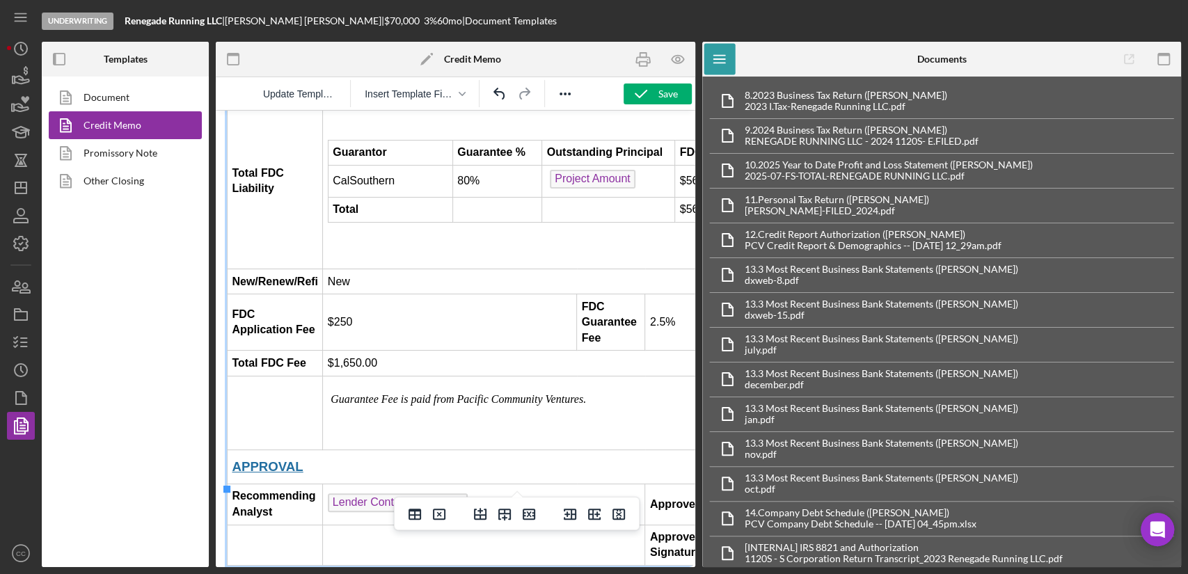
click at [452, 393] on span "Guarantee Fee is paid from Pacific Community Ventures." at bounding box center [458, 399] width 255 height 12
click at [602, 376] on td "Guarantee Fee is paid by Pacific Community Ventures." at bounding box center [569, 413] width 493 height 74
drag, startPoint x: 608, startPoint y: 319, endPoint x: 557, endPoint y: 322, distance: 50.2
click at [557, 392] on p "Guarantee Fee is paid by Pacific Community Ventures." at bounding box center [569, 399] width 483 height 15
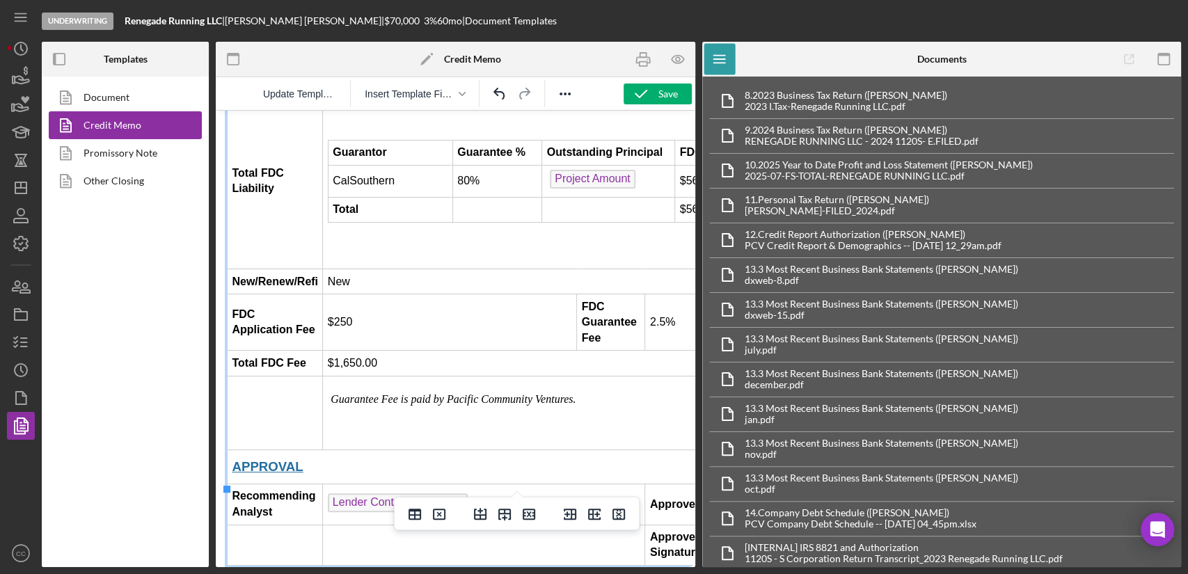
click at [527, 393] on span "Guarantee Fee is paid by Pacific Community Ventures." at bounding box center [453, 399] width 245 height 12
drag, startPoint x: 596, startPoint y: 321, endPoint x: 386, endPoint y: 317, distance: 210.2
click at [386, 393] on em "Guarantee Fee is paid by Pacific Community Ventures." at bounding box center [455, 399] width 248 height 12
click at [426, 393] on span "Guarantee Guarantee Fee is paid by Pacific Community Ventures and not by applic…" at bounding box center [526, 399] width 390 height 12
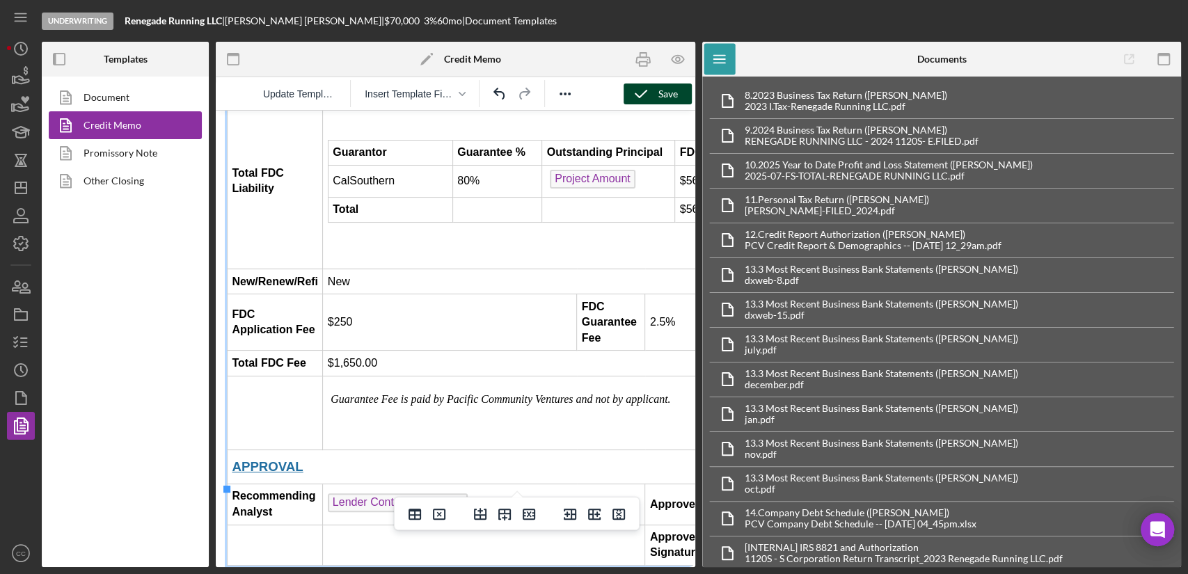
click at [647, 91] on icon "button" at bounding box center [641, 94] width 35 height 35
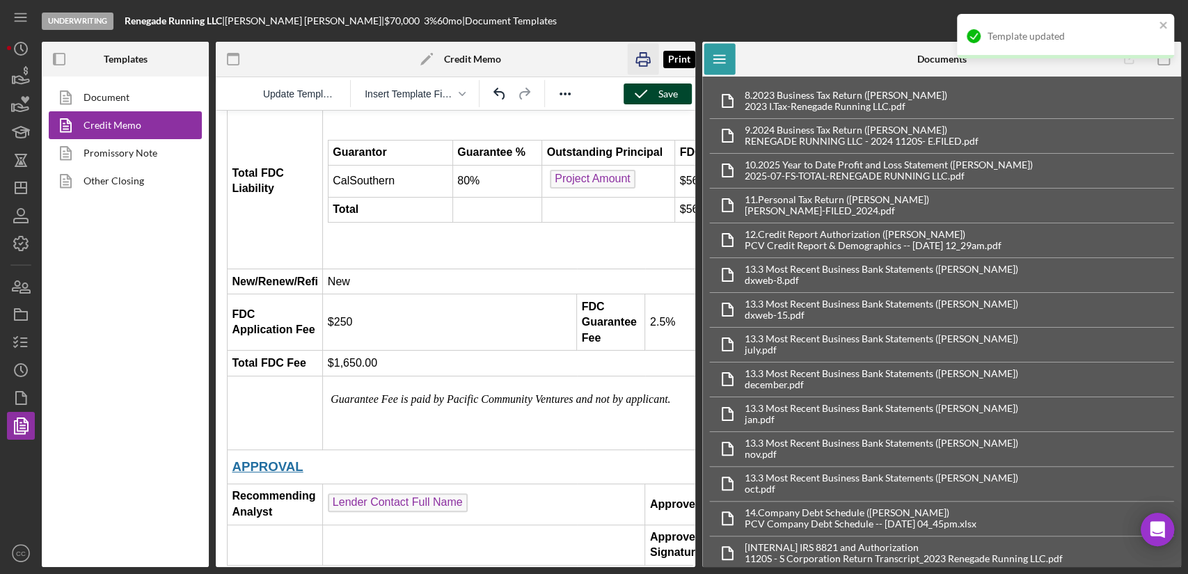
click at [640, 57] on icon "button" at bounding box center [643, 60] width 14 height 6
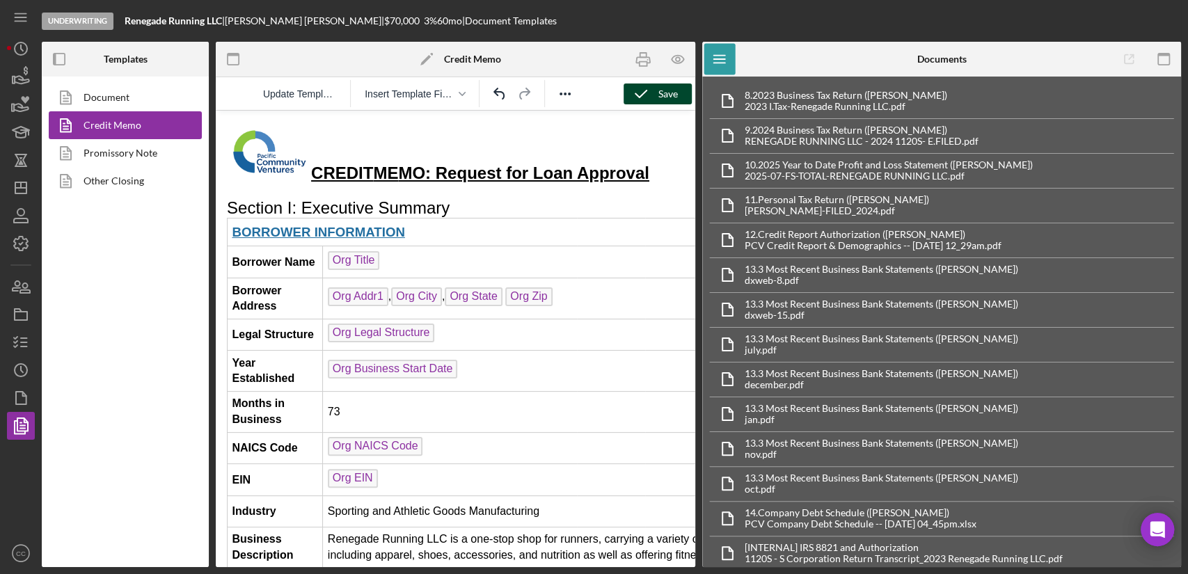
scroll to position [0, 0]
